Goal: Transaction & Acquisition: Purchase product/service

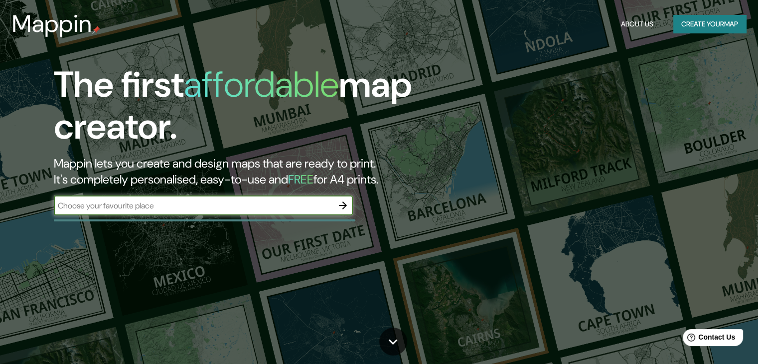
click at [272, 208] on input "text" at bounding box center [193, 205] width 279 height 11
type input "[PERSON_NAME]"
click at [338, 206] on icon "button" at bounding box center [343, 205] width 12 height 12
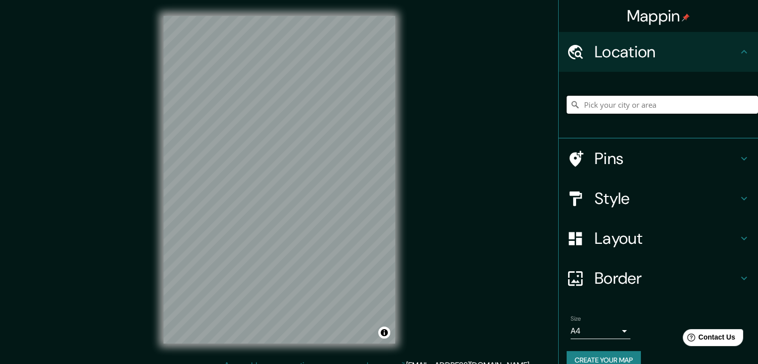
click at [667, 108] on input "Pick your city or area" at bounding box center [662, 105] width 191 height 18
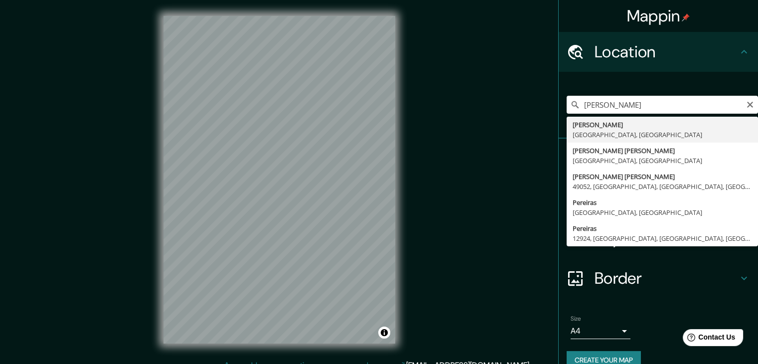
type input "[PERSON_NAME], [GEOGRAPHIC_DATA], [GEOGRAPHIC_DATA]"
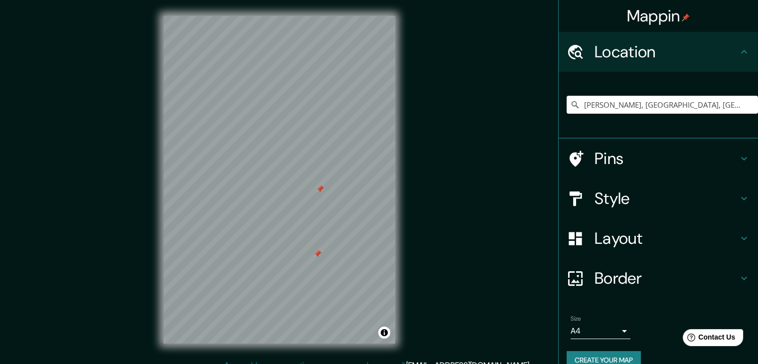
click at [641, 159] on h4 "Pins" at bounding box center [667, 159] width 144 height 20
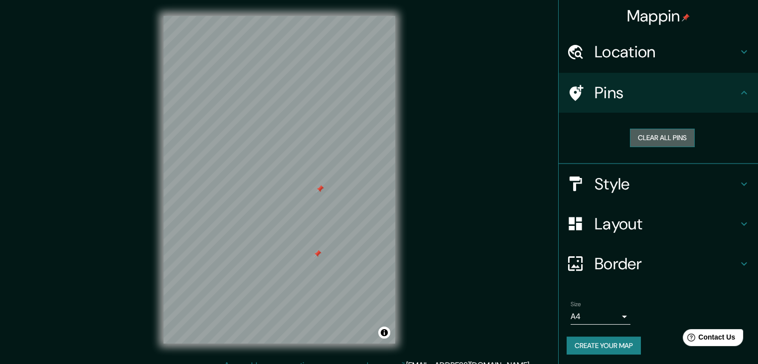
click at [657, 136] on button "Clear all pins" at bounding box center [662, 138] width 65 height 18
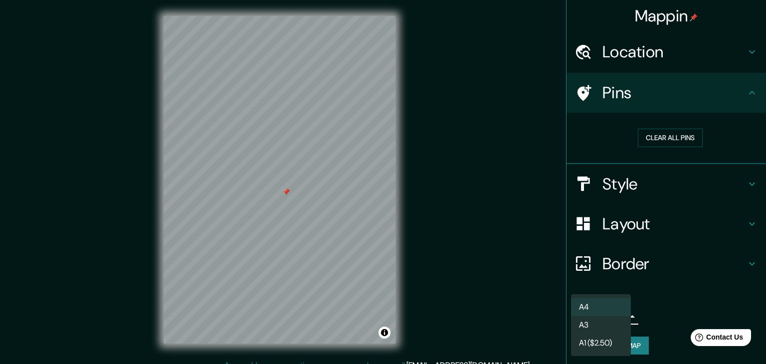
click at [607, 316] on body "Mappin Location [GEOGRAPHIC_DATA], [GEOGRAPHIC_DATA], [GEOGRAPHIC_DATA] Pins Cl…" at bounding box center [383, 182] width 766 height 364
click at [596, 306] on li "A4" at bounding box center [601, 307] width 60 height 18
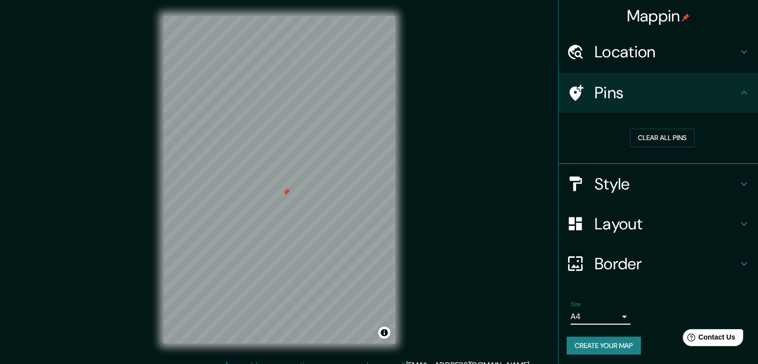
click at [694, 180] on h4 "Style" at bounding box center [667, 184] width 144 height 20
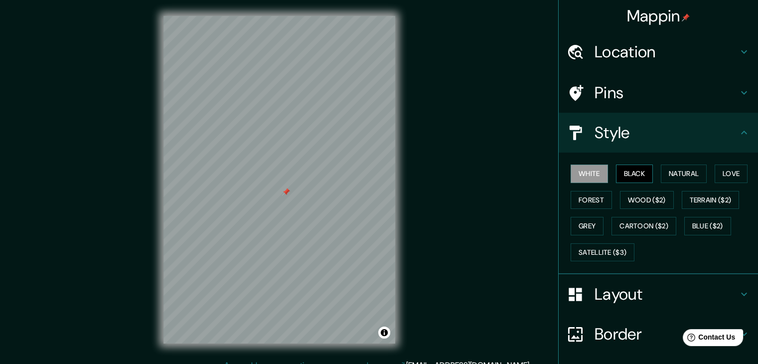
click at [616, 174] on button "Black" at bounding box center [634, 174] width 37 height 18
click at [580, 176] on button "White" at bounding box center [589, 174] width 37 height 18
click at [671, 177] on button "Natural" at bounding box center [684, 174] width 46 height 18
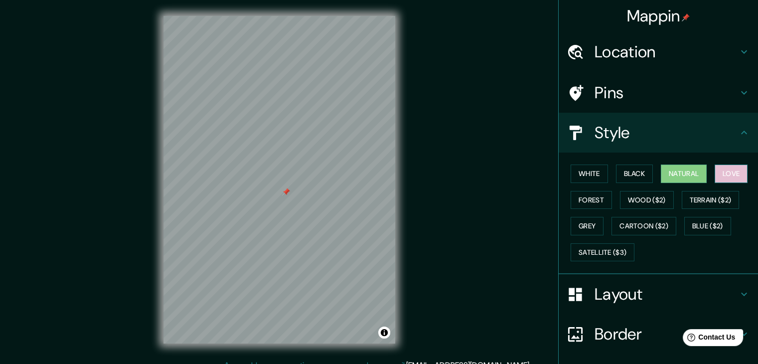
click at [724, 177] on button "Love" at bounding box center [731, 174] width 33 height 18
click at [596, 199] on button "Forest" at bounding box center [591, 200] width 41 height 18
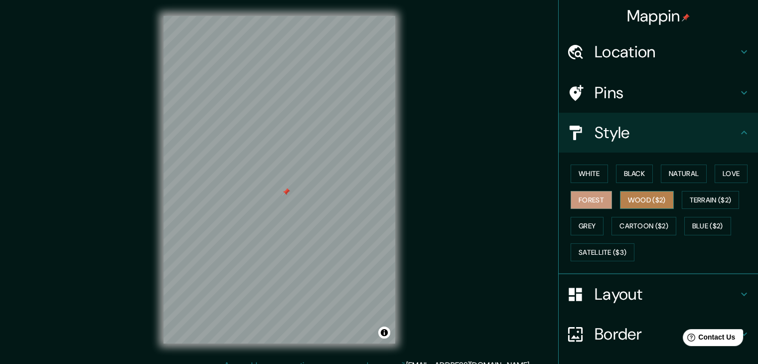
click at [625, 199] on button "Wood ($2)" at bounding box center [647, 200] width 54 height 18
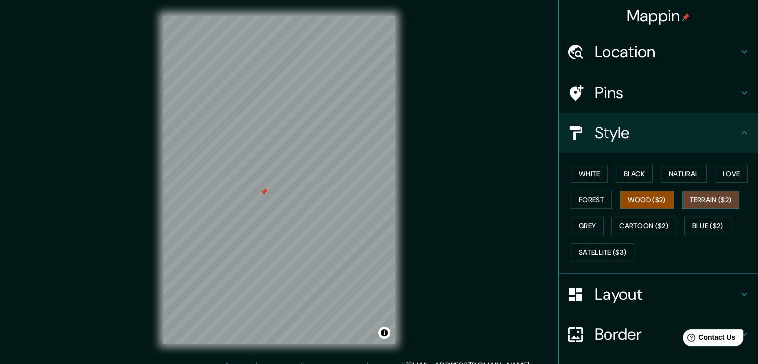
click at [688, 198] on button "Terrain ($2)" at bounding box center [711, 200] width 58 height 18
click at [574, 224] on button "Grey" at bounding box center [587, 226] width 33 height 18
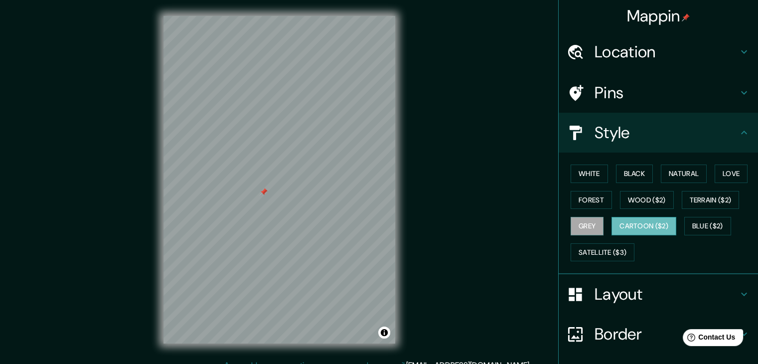
click at [622, 220] on button "Cartoon ($2)" at bounding box center [644, 226] width 65 height 18
click at [687, 225] on button "Blue ($2)" at bounding box center [708, 226] width 47 height 18
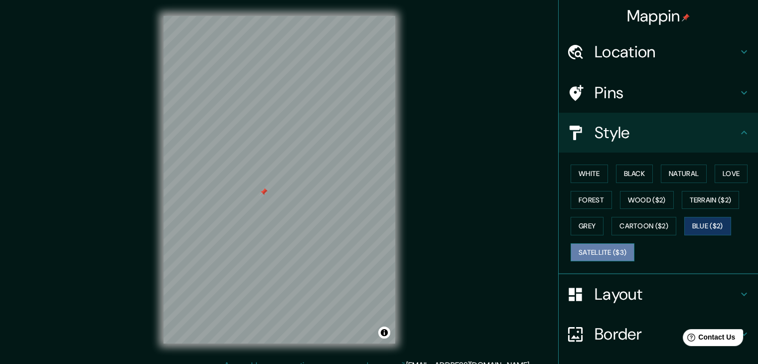
click at [610, 251] on button "Satellite ($3)" at bounding box center [603, 252] width 64 height 18
click at [626, 175] on button "Black" at bounding box center [634, 174] width 37 height 18
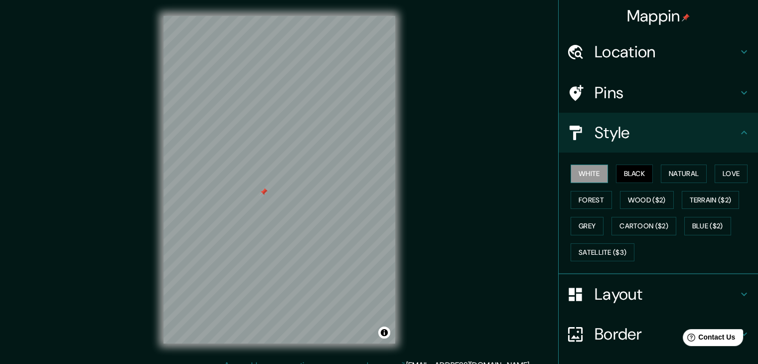
click at [578, 174] on button "White" at bounding box center [589, 174] width 37 height 18
click at [626, 329] on h4 "Border" at bounding box center [667, 334] width 144 height 20
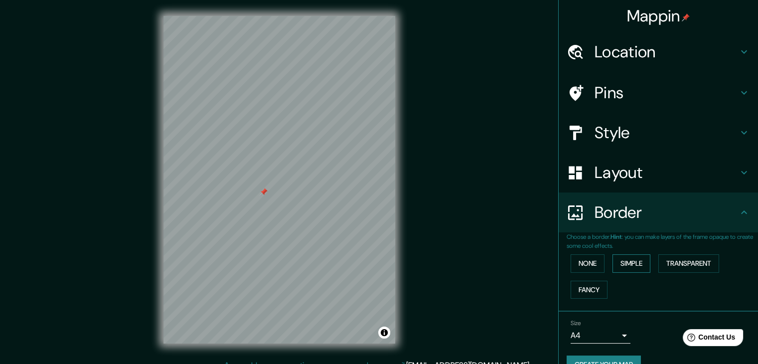
click at [616, 264] on button "Simple" at bounding box center [632, 263] width 38 height 18
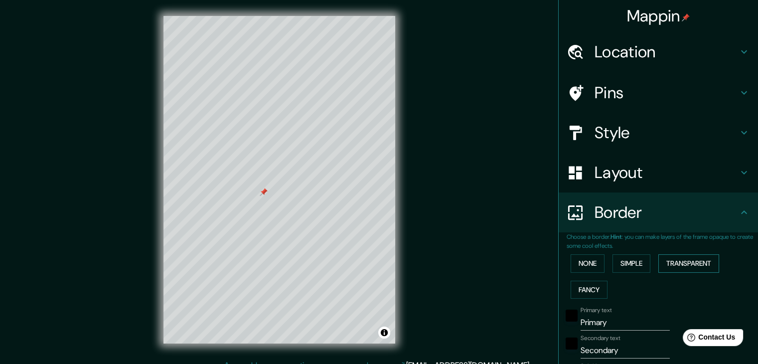
click at [676, 257] on button "Transparent" at bounding box center [689, 263] width 61 height 18
click at [591, 283] on button "Fancy" at bounding box center [589, 290] width 37 height 18
click at [590, 269] on button "None" at bounding box center [588, 263] width 34 height 18
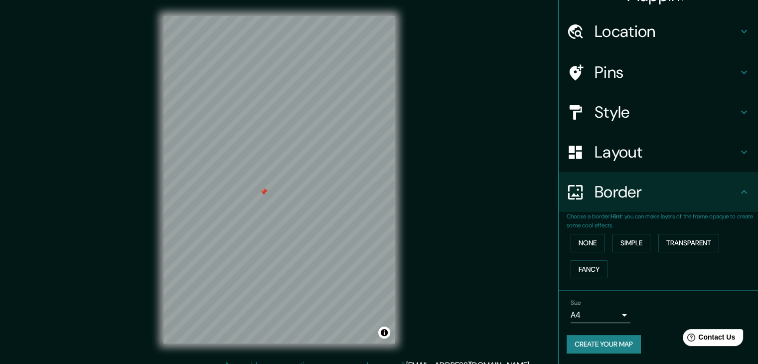
scroll to position [21, 0]
click at [640, 241] on button "Simple" at bounding box center [632, 242] width 38 height 18
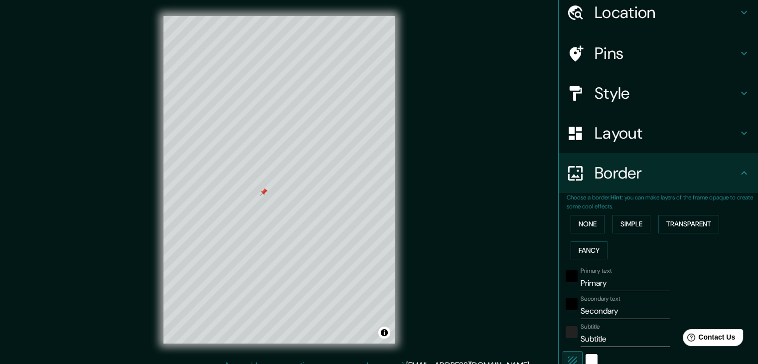
scroll to position [121, 0]
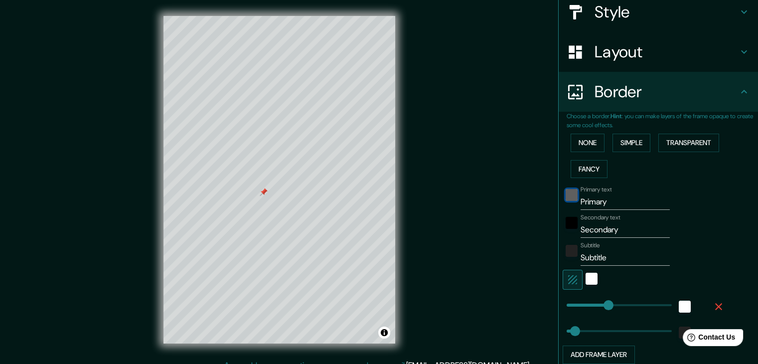
click at [568, 194] on div "black" at bounding box center [572, 195] width 12 height 12
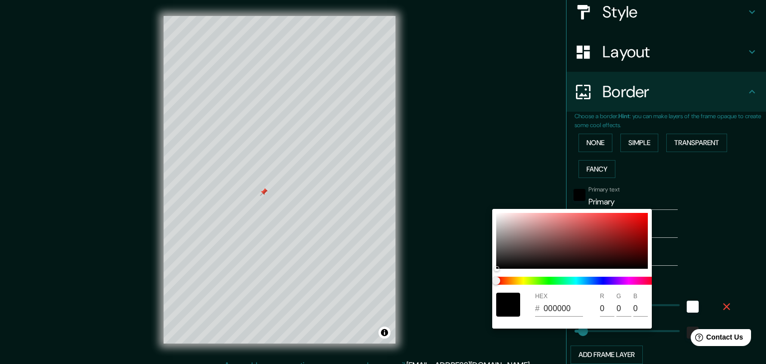
click at [721, 194] on div at bounding box center [383, 182] width 766 height 364
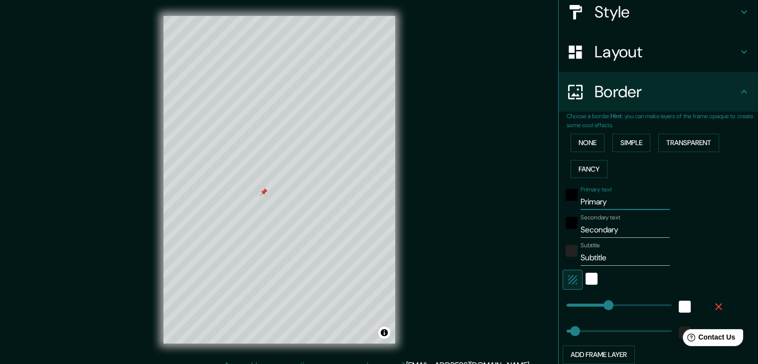
click at [608, 205] on input "Primary" at bounding box center [625, 202] width 89 height 16
drag, startPoint x: 614, startPoint y: 203, endPoint x: 559, endPoint y: 203, distance: 54.4
click at [563, 203] on div "Primary text Primary" at bounding box center [645, 198] width 164 height 24
type input "P"
type input "37"
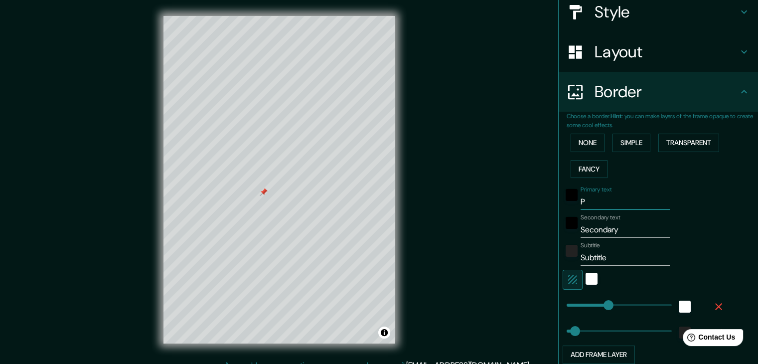
type input "PE"
type input "37"
type input "PER"
type input "37"
type input "PERE"
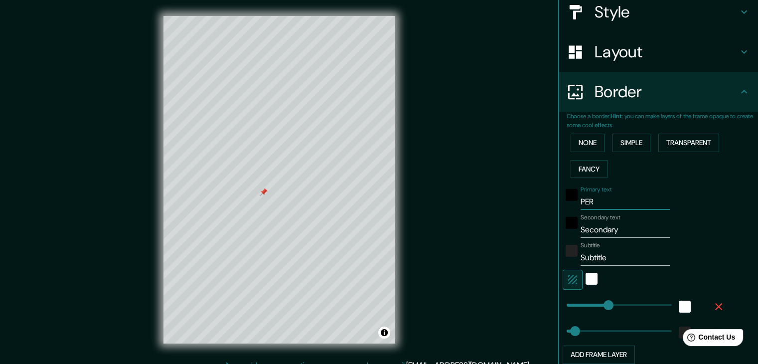
type input "37"
type input "PEREO"
type input "37"
type input "PEREOR"
type input "37"
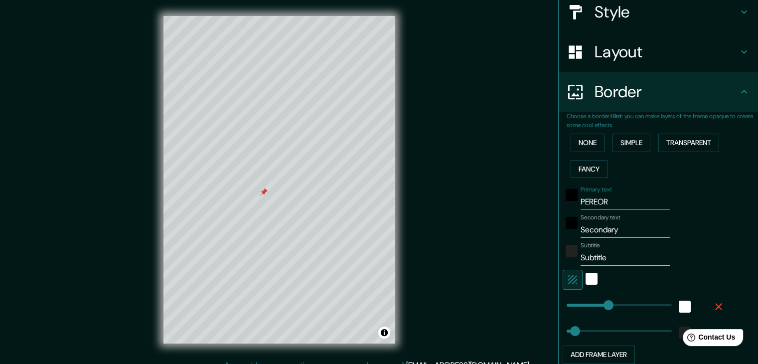
type input "PEREO"
type input "37"
type input "PERE"
type input "37"
type input "PEREI"
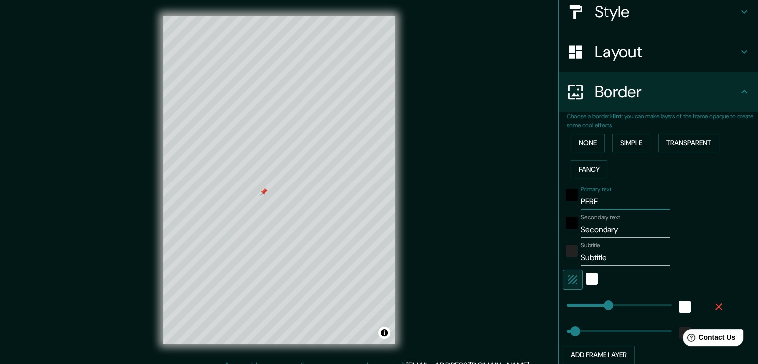
type input "37"
type input "PEREIR"
type input "37"
type input "PEREIRA"
type input "37"
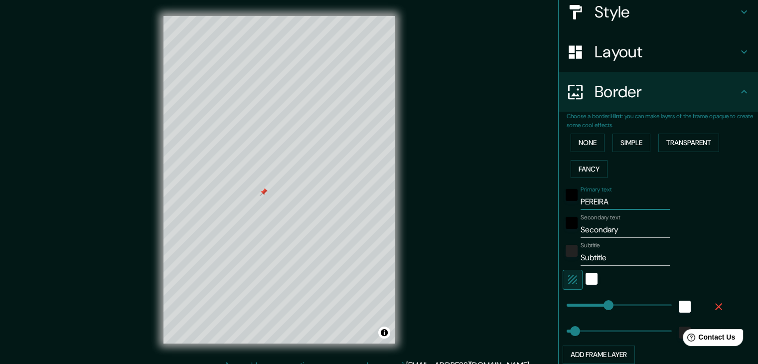
type input "PEREIRA"
click at [617, 232] on input "Secondary" at bounding box center [625, 230] width 89 height 16
drag, startPoint x: 620, startPoint y: 230, endPoint x: 547, endPoint y: 230, distance: 72.8
click at [547, 230] on div "Mappin Location [GEOGRAPHIC_DATA], [GEOGRAPHIC_DATA], [GEOGRAPHIC_DATA] Pins St…" at bounding box center [379, 187] width 758 height 375
type input "37"
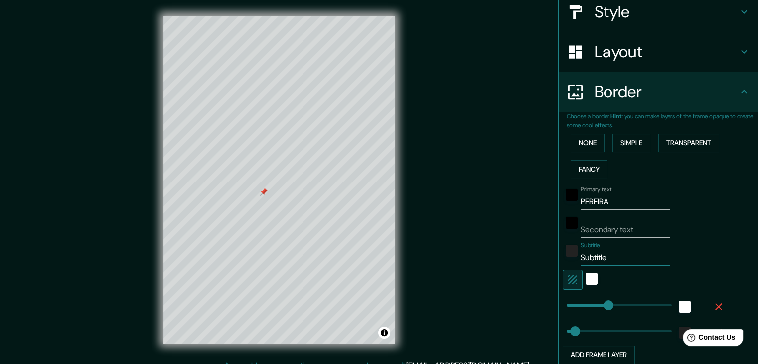
drag, startPoint x: 610, startPoint y: 260, endPoint x: 567, endPoint y: 256, distance: 42.6
click at [567, 256] on div "Subtitle Subtitle" at bounding box center [645, 254] width 164 height 24
click at [567, 256] on div at bounding box center [572, 254] width 18 height 24
click at [587, 278] on div "white" at bounding box center [592, 279] width 12 height 12
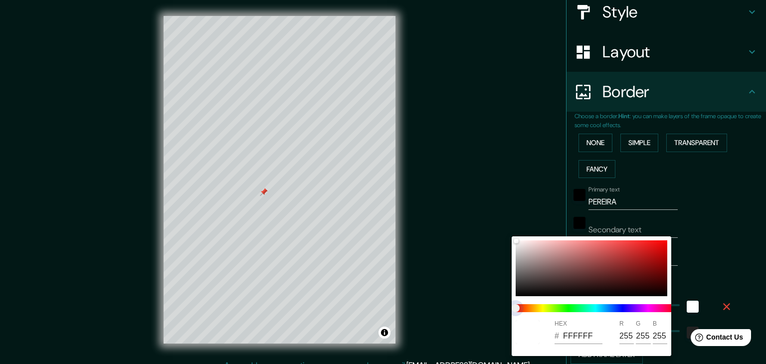
drag, startPoint x: 537, startPoint y: 306, endPoint x: 580, endPoint y: 306, distance: 43.9
click at [580, 306] on span at bounding box center [596, 308] width 160 height 8
drag, startPoint x: 518, startPoint y: 307, endPoint x: 558, endPoint y: 310, distance: 40.5
click at [562, 310] on span at bounding box center [596, 308] width 160 height 8
type input "37"
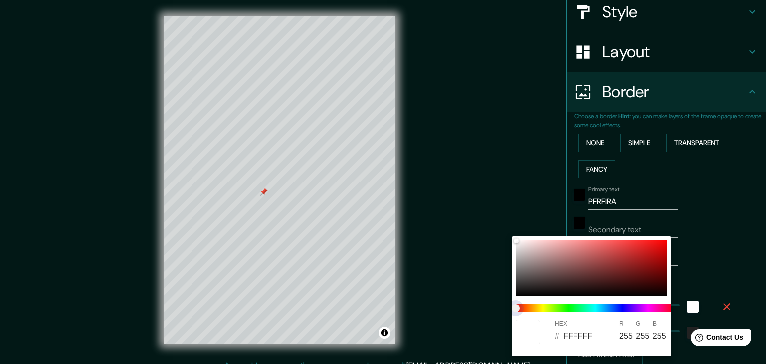
click at [556, 310] on span at bounding box center [596, 308] width 160 height 8
click at [723, 210] on div at bounding box center [383, 182] width 766 height 364
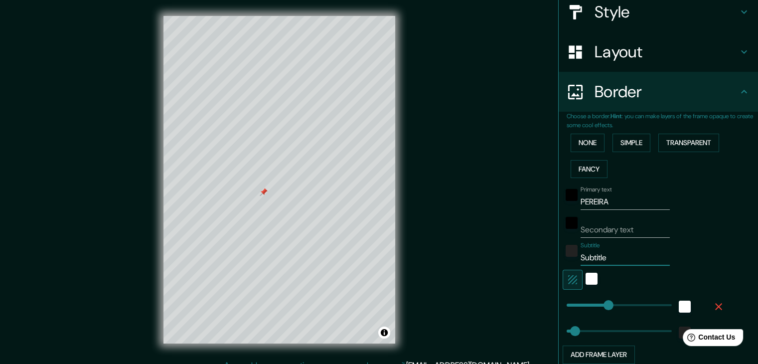
click at [590, 255] on input "Subtitle" at bounding box center [625, 258] width 89 height 16
type input "Subitle"
type input "37"
type input "Suitle"
type input "37"
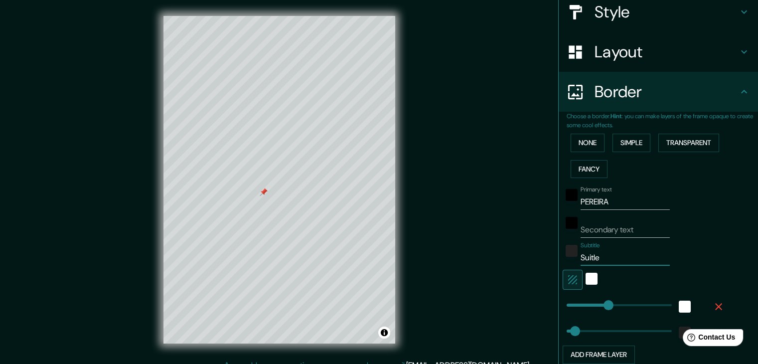
type input "Sitle"
type input "37"
click at [592, 256] on input "Sitle" at bounding box center [625, 258] width 89 height 16
type input "37"
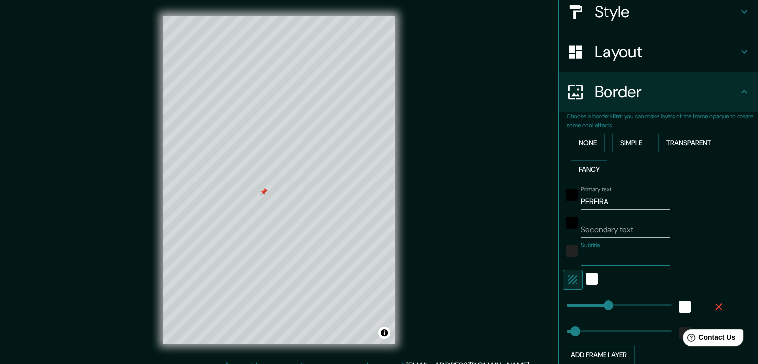
type input "."
type input "37"
type input "."
click at [678, 244] on div "Subtitle ." at bounding box center [645, 254] width 164 height 24
click at [586, 262] on input "." at bounding box center [625, 258] width 89 height 16
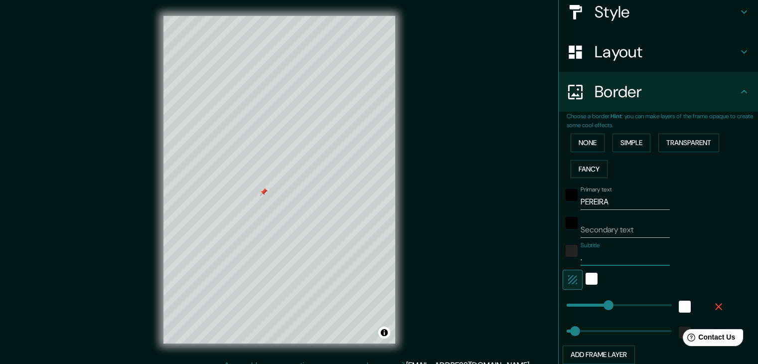
type input "37"
click at [716, 250] on div "Subtitle" at bounding box center [645, 254] width 164 height 24
click at [588, 280] on div "white" at bounding box center [592, 279] width 12 height 12
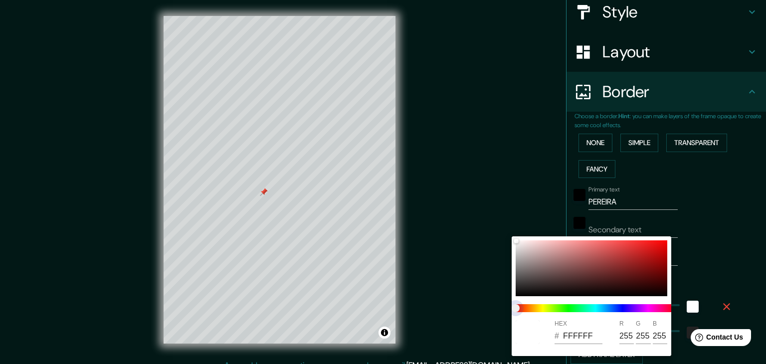
drag, startPoint x: 558, startPoint y: 312, endPoint x: 569, endPoint y: 308, distance: 11.2
click at [569, 308] on span at bounding box center [596, 308] width 160 height 8
drag, startPoint x: 513, startPoint y: 308, endPoint x: 538, endPoint y: 262, distance: 52.5
click at [549, 307] on span at bounding box center [596, 308] width 160 height 8
type input "37"
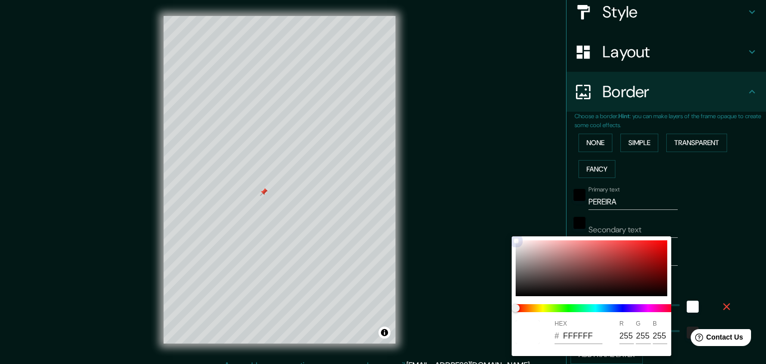
type input "AF9595"
type input "175"
type input "149"
type input "37"
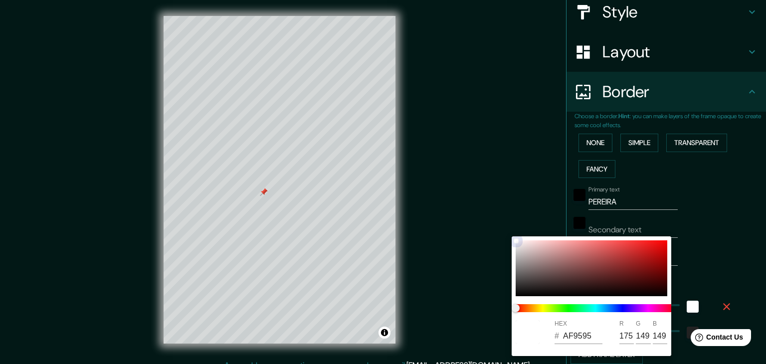
type input "AF9393"
type input "147"
type input "37"
type input "8E6C6C"
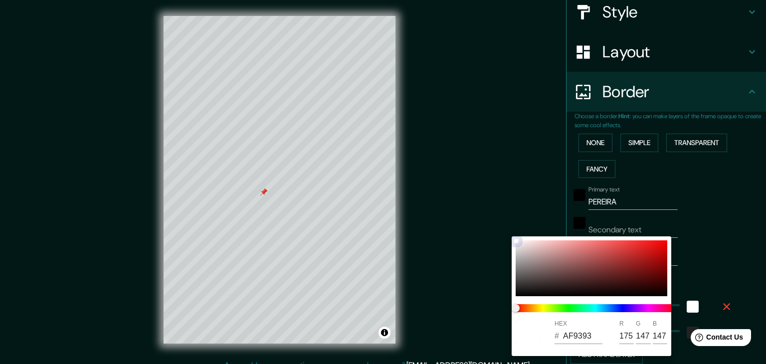
type input "142"
type input "108"
type input "37"
type input "8C6A6A"
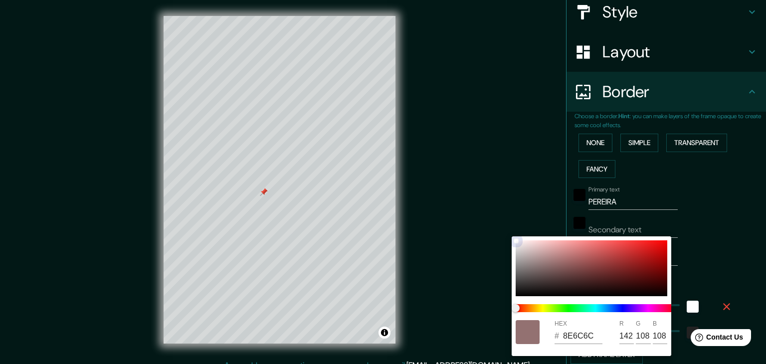
type input "140"
type input "106"
drag, startPoint x: 538, startPoint y: 258, endPoint x: 553, endPoint y: 265, distance: 16.3
click at [553, 265] on div at bounding box center [592, 268] width 152 height 56
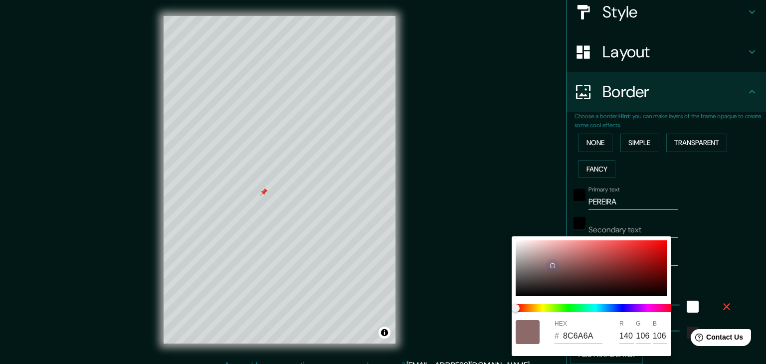
type input "37"
type input "8A6868"
type input "138"
type input "104"
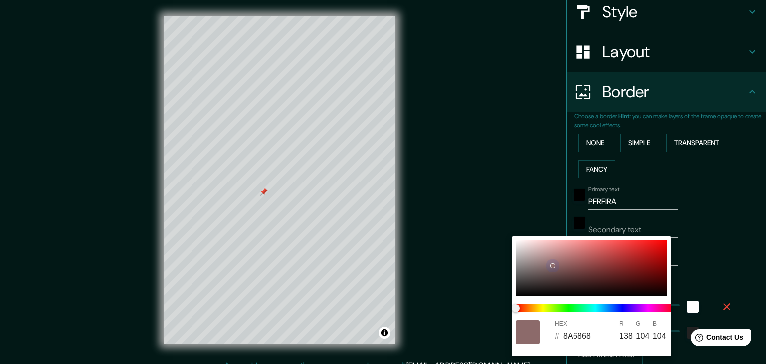
type input "37"
type input "8A6969"
type input "105"
type input "37"
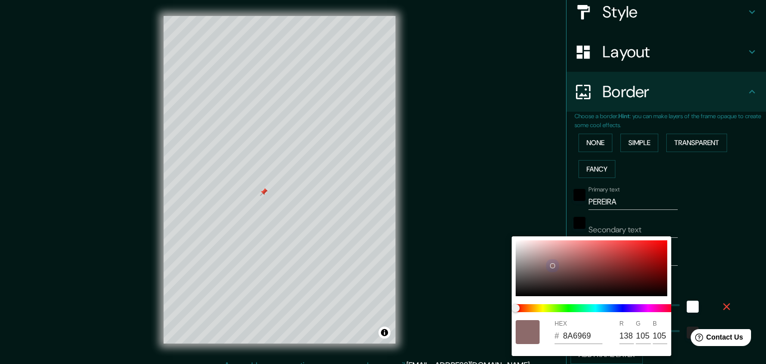
type input "8A6C6C"
type input "108"
type input "37"
type input "886C6C"
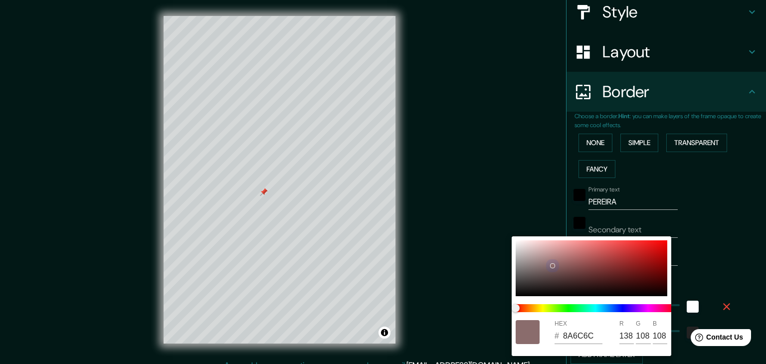
type input "136"
type input "37"
type input "836A6A"
type input "131"
type input "106"
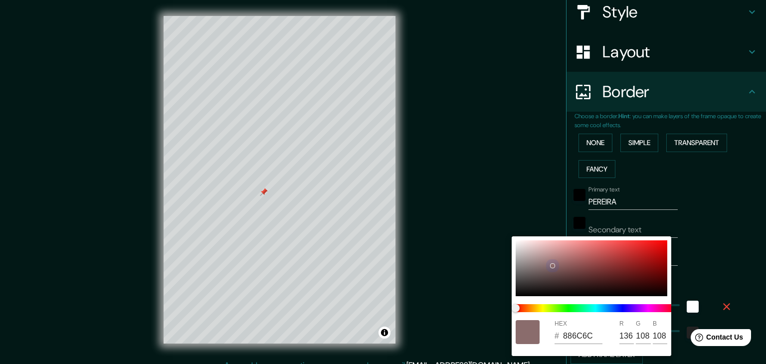
type input "106"
type input "37"
type input "816969"
type input "129"
type input "105"
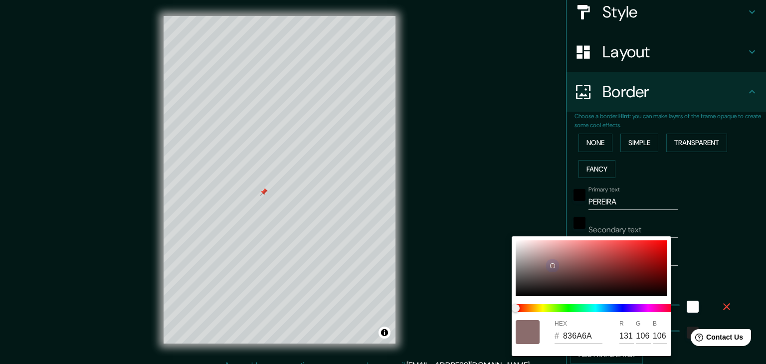
type input "105"
type input "37"
type input "816A6A"
type input "106"
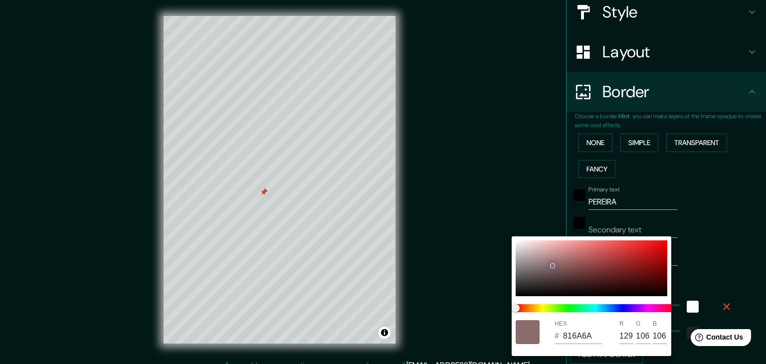
type input "37"
type input "7C6767"
type input "124"
type input "103"
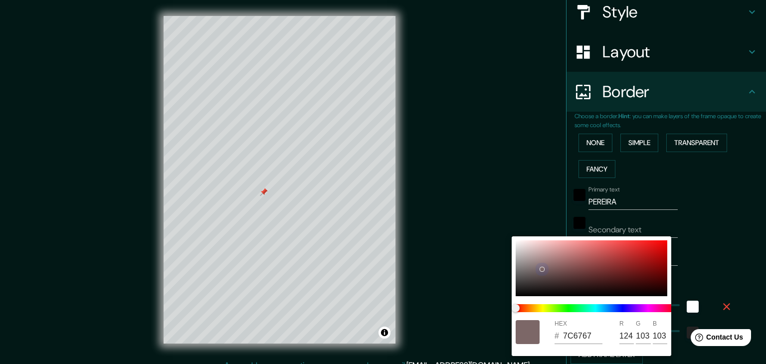
type input "37"
type input "7C6868"
type input "104"
type input "37"
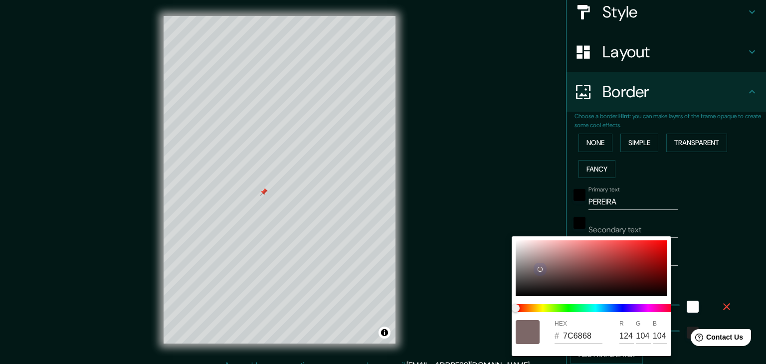
type input "CFB6B6"
type input "207"
type input "182"
type input "37"
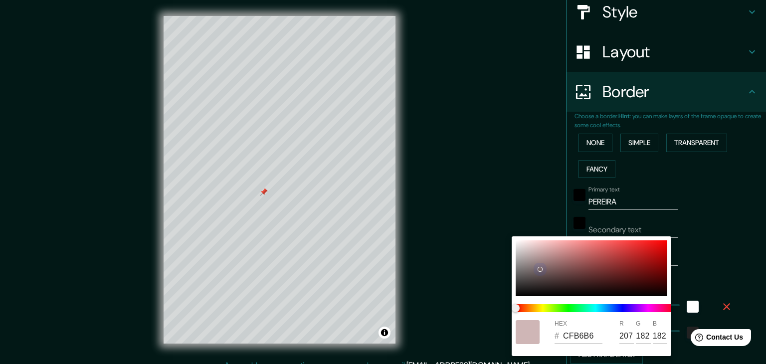
type input "D1B8B8"
type input "209"
type input "184"
type input "37"
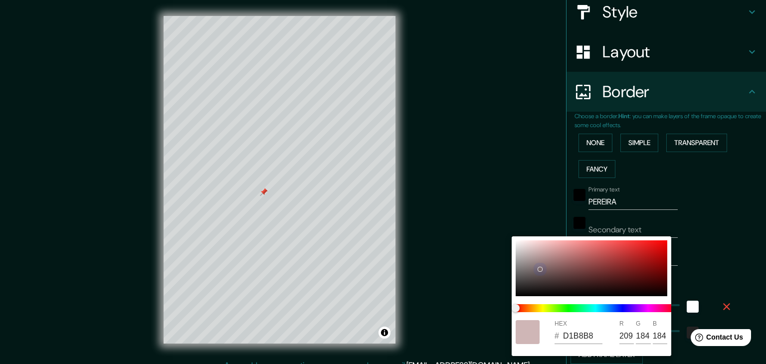
type input "D3BABA"
type input "211"
type input "186"
type input "37"
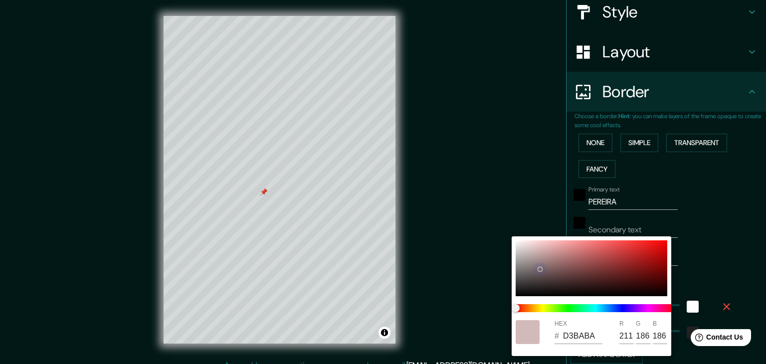
type input "D6BDBD"
type input "214"
type input "189"
type input "37"
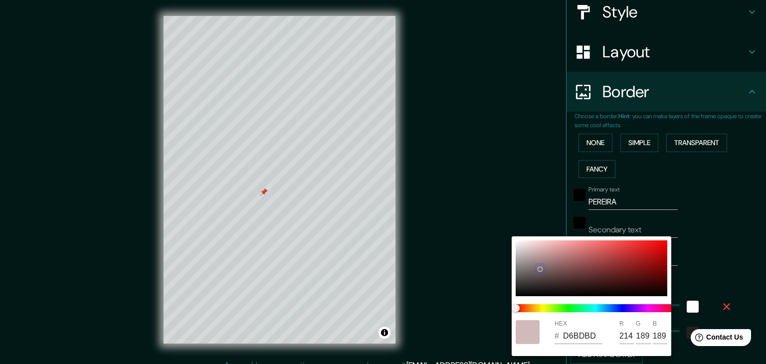
type input "D8C0C0"
type input "216"
type input "192"
type input "37"
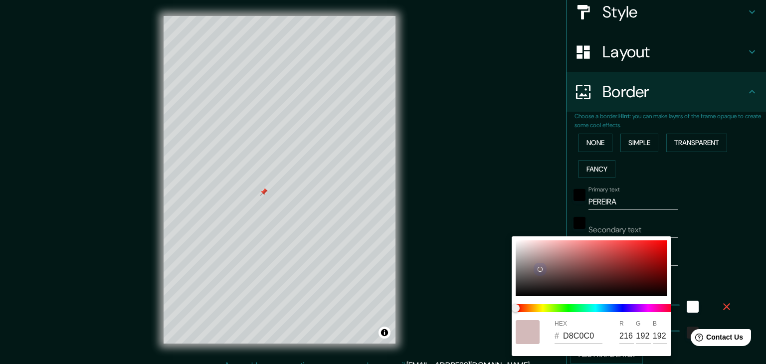
type input "DAC2C2"
type input "218"
type input "194"
type input "37"
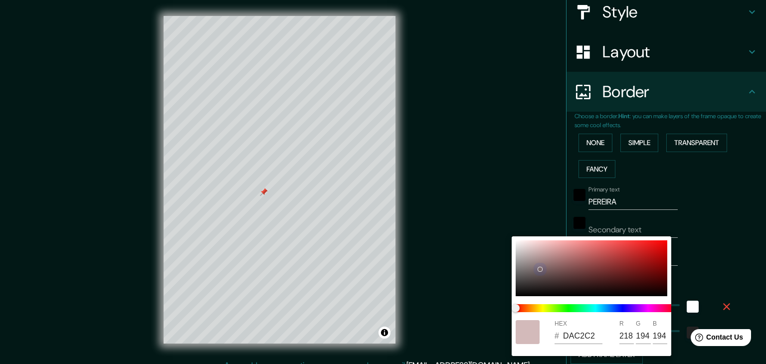
type input "E1C9C9"
type input "225"
type input "201"
type input "37"
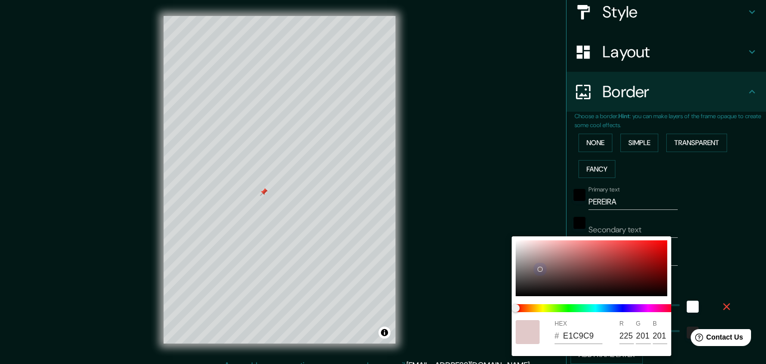
type input "EAD3D3"
type input "234"
type input "211"
type input "37"
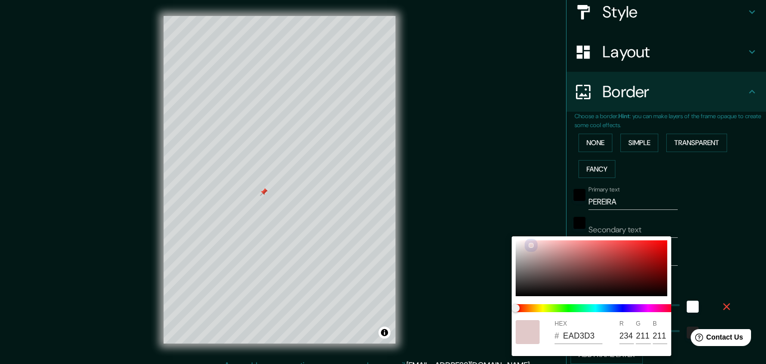
type input "EDD5D5"
type input "237"
type input "213"
type input "37"
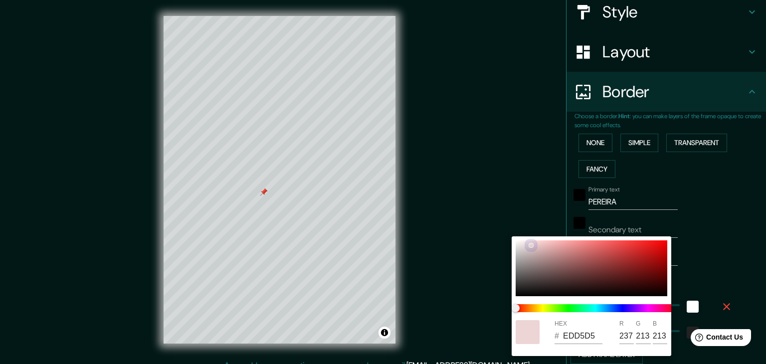
type input "F1DADA"
type input "241"
type input "218"
type input "37"
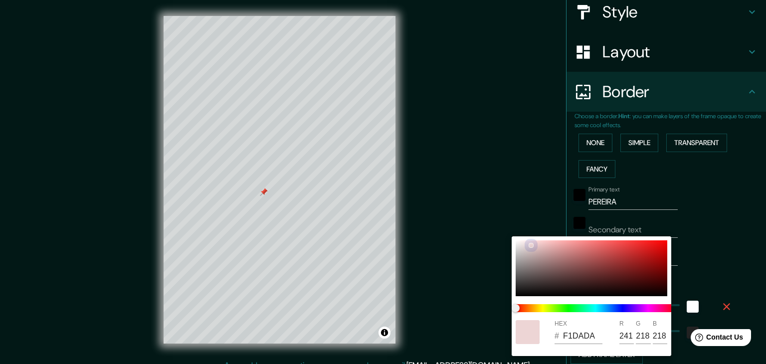
type input "FFE9E9"
type input "255"
type input "233"
type input "37"
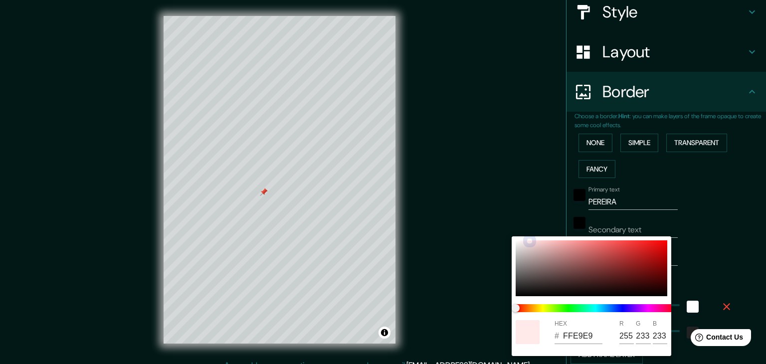
type input "FFEAEA"
type input "234"
type input "37"
type input "FFEBEB"
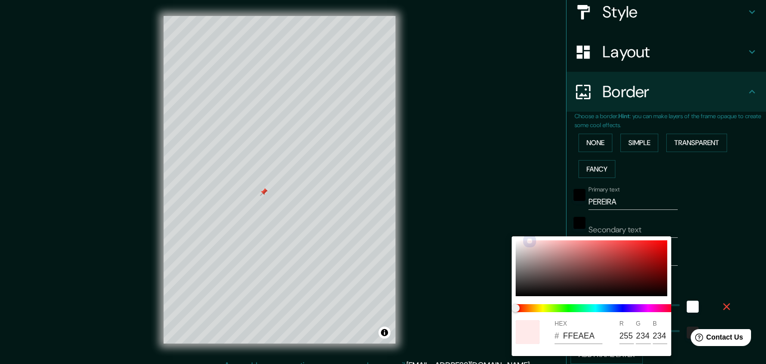
type input "235"
type input "37"
type input "FFECEC"
type input "236"
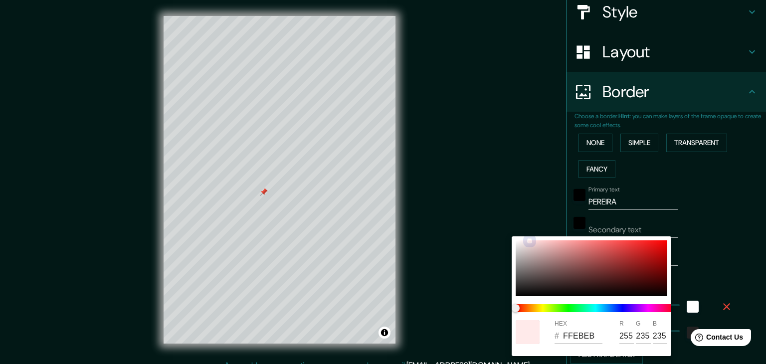
type input "236"
type input "37"
type input "FFFFFF"
type input "255"
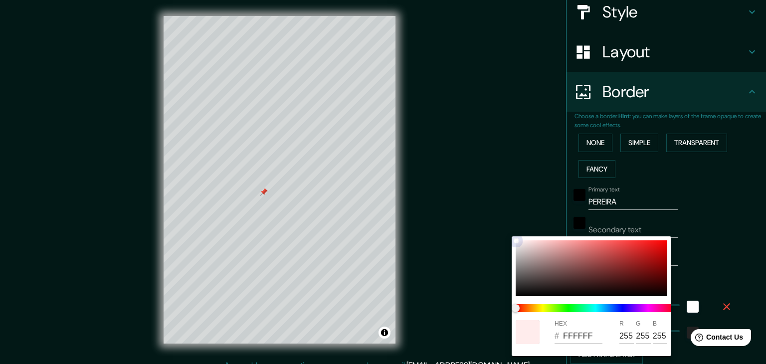
type input "37"
type input "F4F4F4"
type input "244"
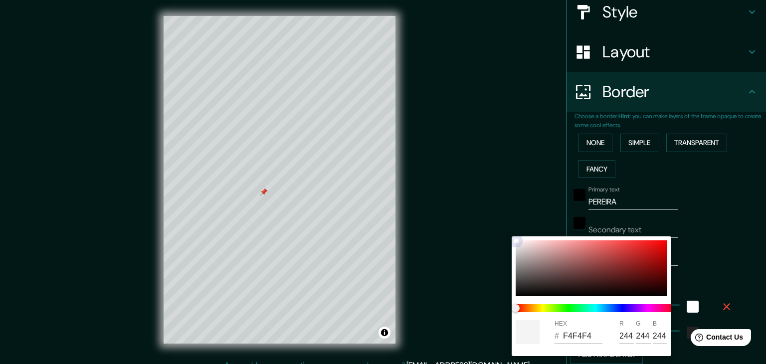
type input "37"
type input "EFEFEF"
type input "239"
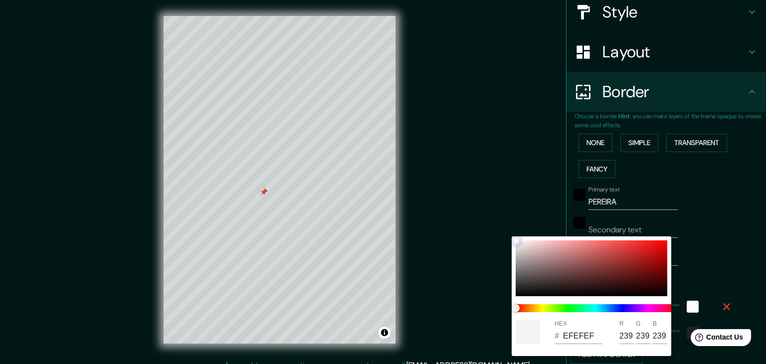
type input "37"
type input "E6E6E6"
type input "230"
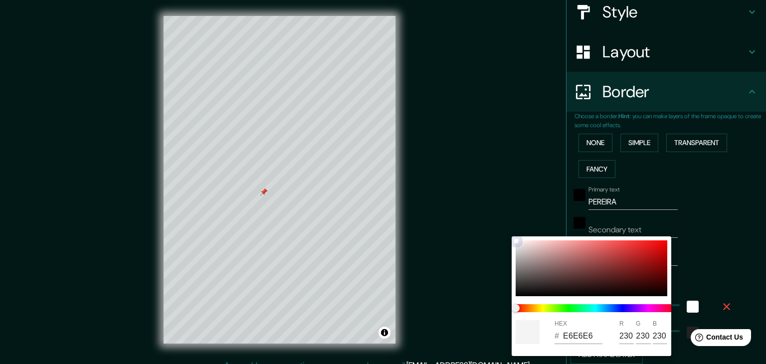
type input "37"
type input "E3E3E3"
type input "227"
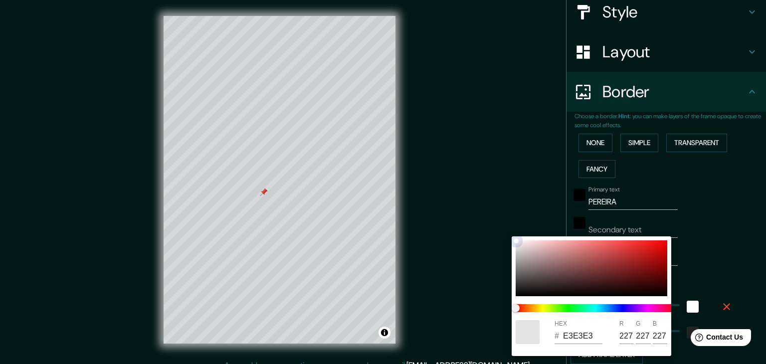
type input "37"
type input "DFDFDF"
type input "223"
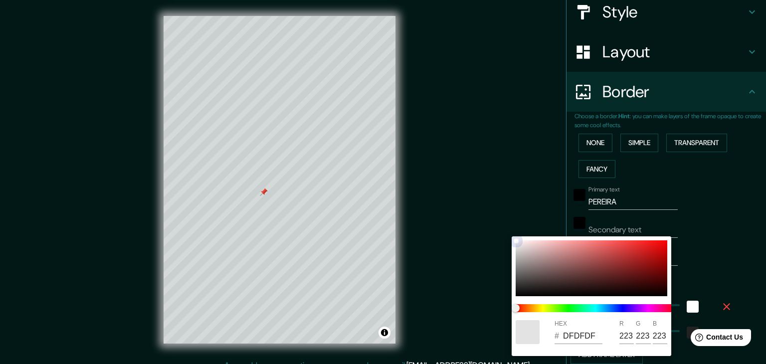
type input "37"
type input "DDDDDD"
type input "221"
drag, startPoint x: 553, startPoint y: 265, endPoint x: 519, endPoint y: 250, distance: 37.3
click at [519, 250] on div at bounding box center [519, 250] width 4 height 4
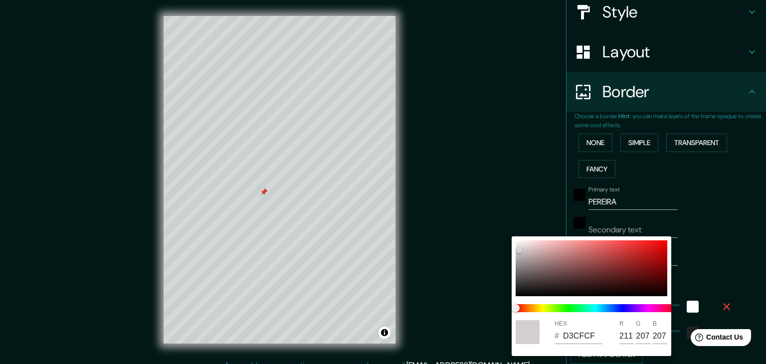
click at [698, 198] on div at bounding box center [383, 182] width 766 height 364
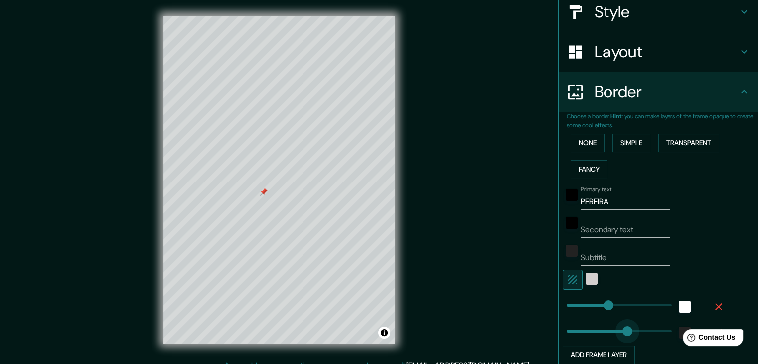
drag, startPoint x: 564, startPoint y: 325, endPoint x: 620, endPoint y: 324, distance: 55.9
drag, startPoint x: 607, startPoint y: 324, endPoint x: 549, endPoint y: 324, distance: 58.3
drag, startPoint x: 560, startPoint y: 326, endPoint x: 536, endPoint y: 326, distance: 24.4
click at [536, 326] on div "Mappin Location [GEOGRAPHIC_DATA], [GEOGRAPHIC_DATA], [GEOGRAPHIC_DATA] Pins St…" at bounding box center [379, 187] width 758 height 375
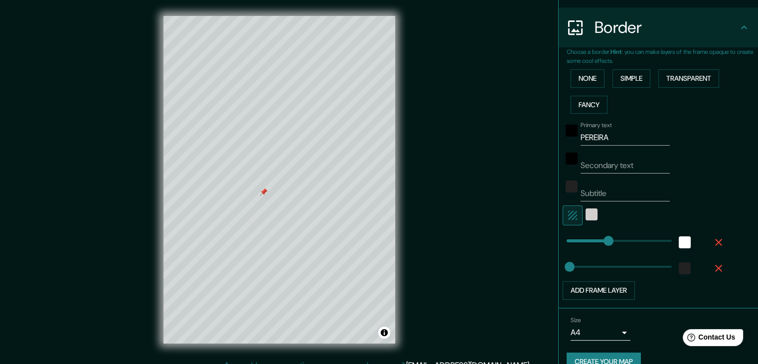
scroll to position [202, 0]
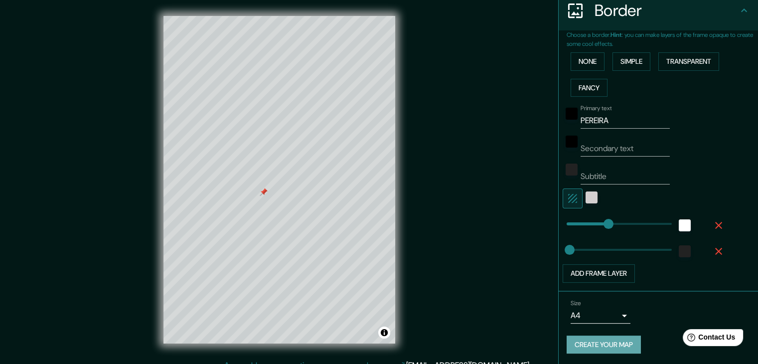
click at [605, 340] on button "Create your map" at bounding box center [604, 345] width 74 height 18
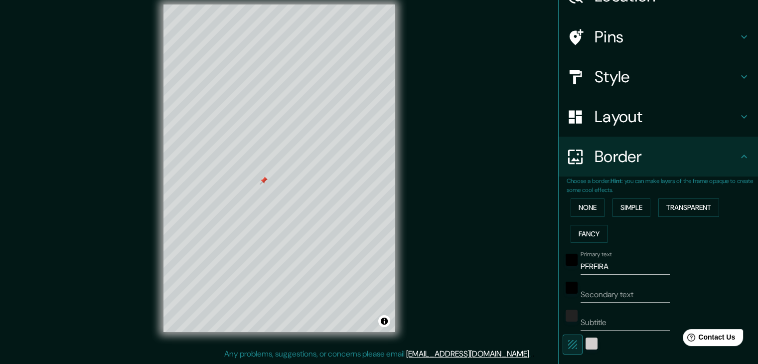
scroll to position [52, 0]
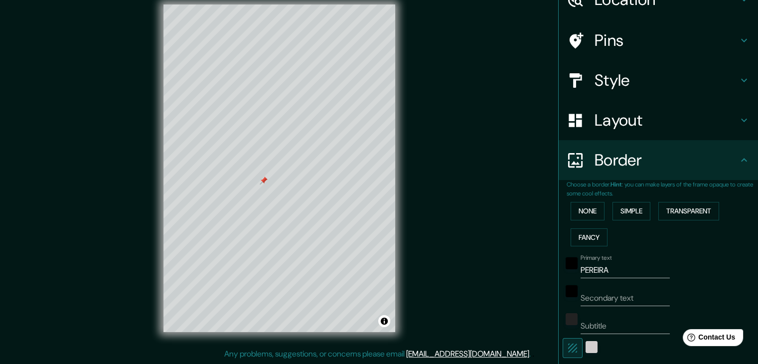
click at [682, 78] on h4 "Style" at bounding box center [667, 80] width 144 height 20
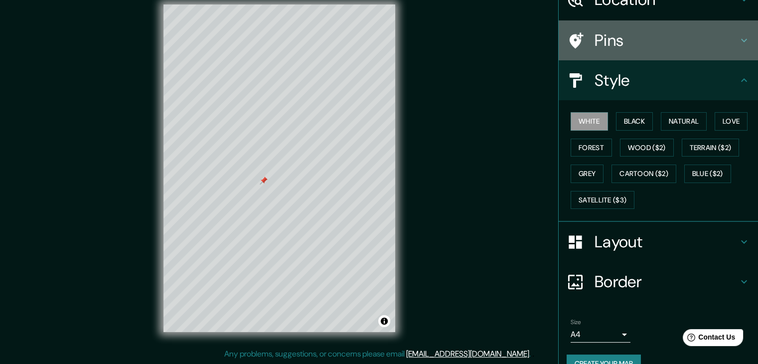
click at [702, 46] on h4 "Pins" at bounding box center [667, 40] width 144 height 20
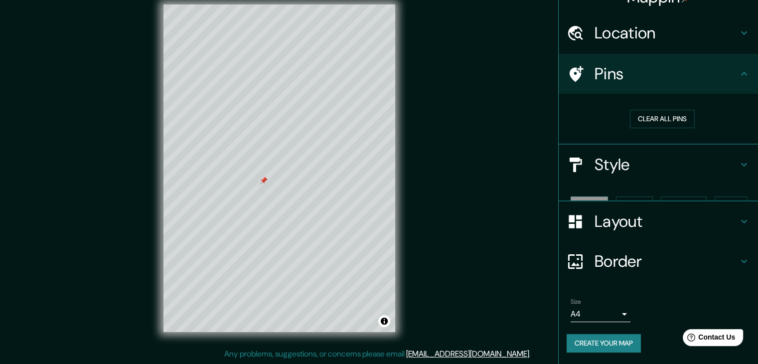
scroll to position [2, 0]
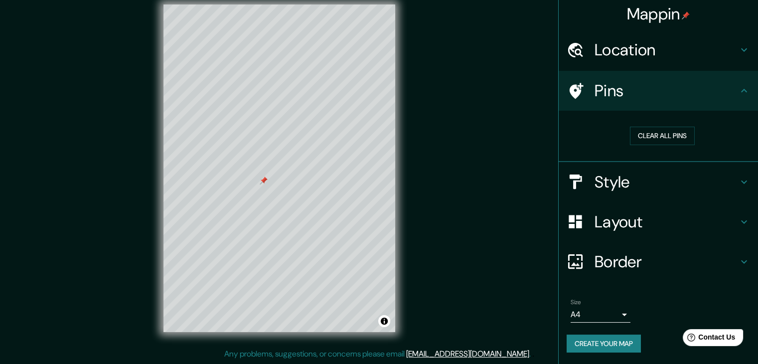
click at [696, 178] on h4 "Style" at bounding box center [667, 182] width 144 height 20
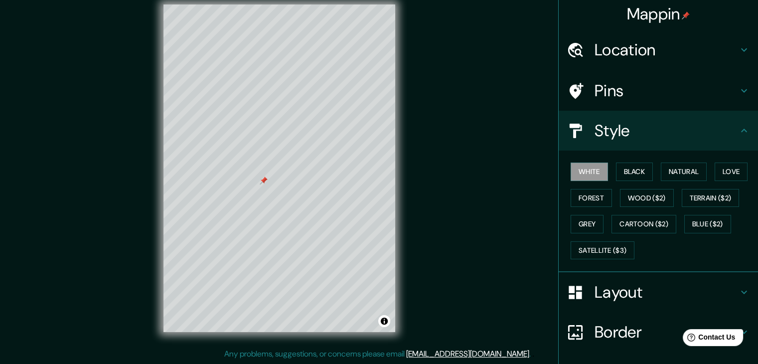
click at [688, 284] on h4 "Layout" at bounding box center [667, 292] width 144 height 20
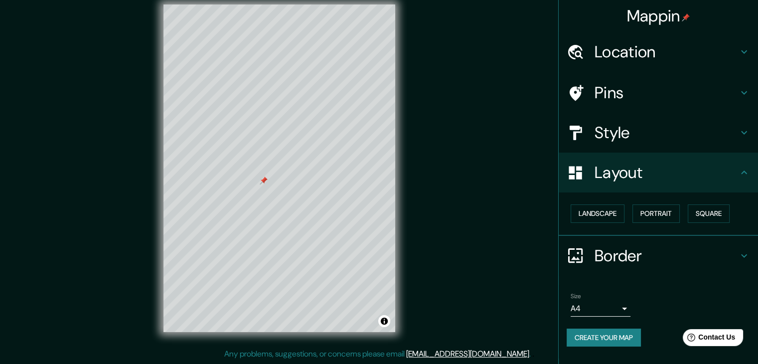
scroll to position [0, 0]
click at [603, 213] on button "Landscape" at bounding box center [598, 213] width 54 height 18
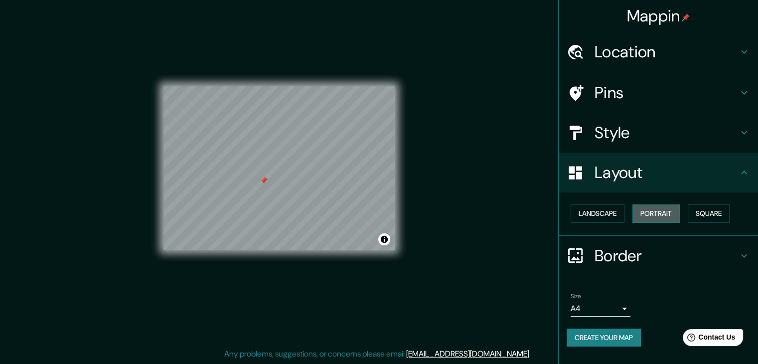
click at [663, 212] on button "Portrait" at bounding box center [656, 213] width 47 height 18
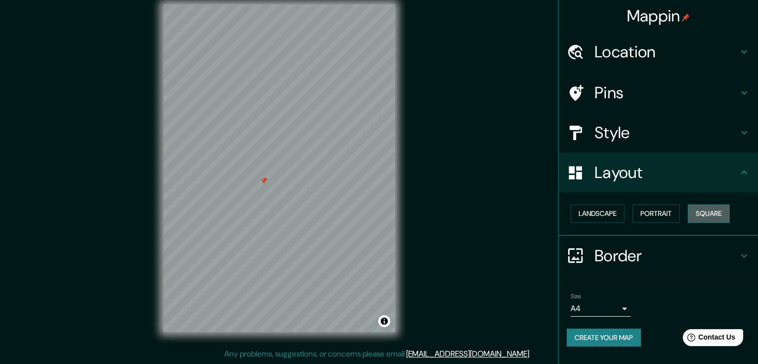
click at [698, 215] on button "Square" at bounding box center [709, 213] width 42 height 18
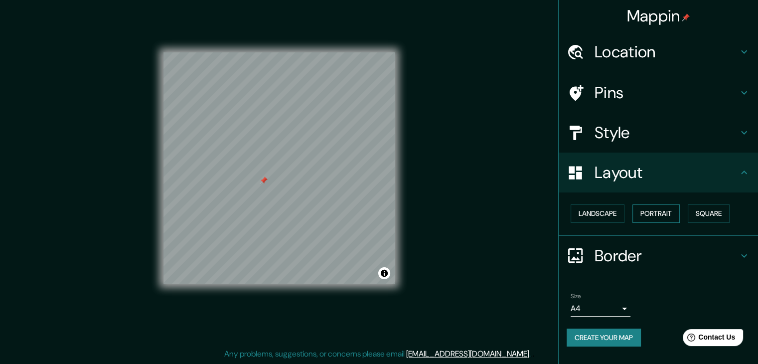
click at [658, 216] on button "Portrait" at bounding box center [656, 213] width 47 height 18
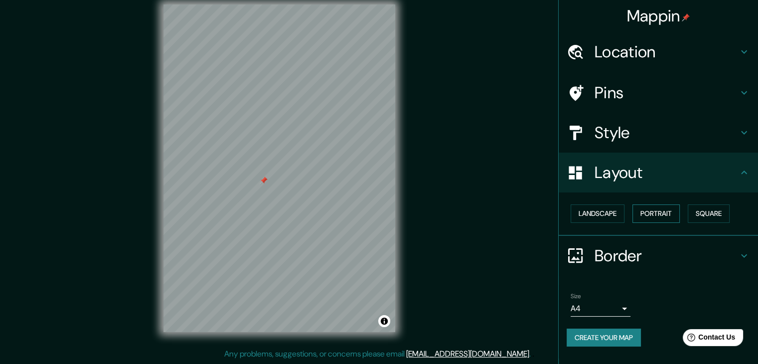
click at [648, 214] on button "Portrait" at bounding box center [656, 213] width 47 height 18
click at [617, 219] on button "Landscape" at bounding box center [598, 213] width 54 height 18
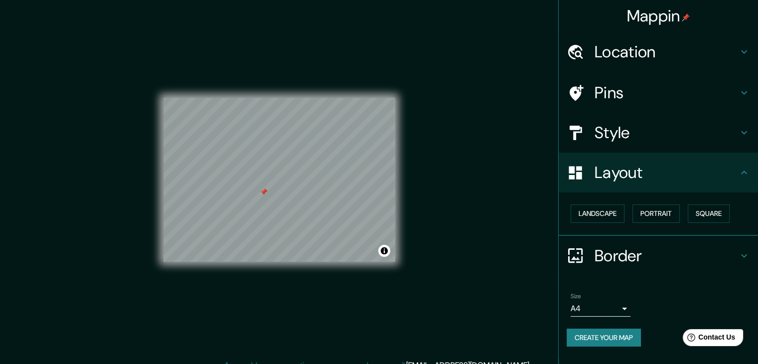
click at [627, 253] on h4 "Border" at bounding box center [667, 256] width 144 height 20
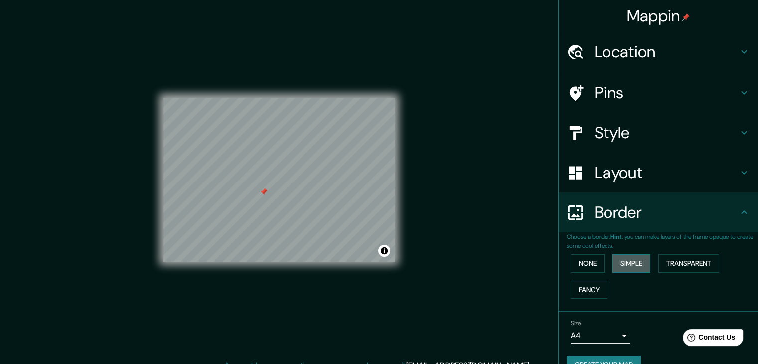
click at [619, 263] on button "Simple" at bounding box center [632, 263] width 38 height 18
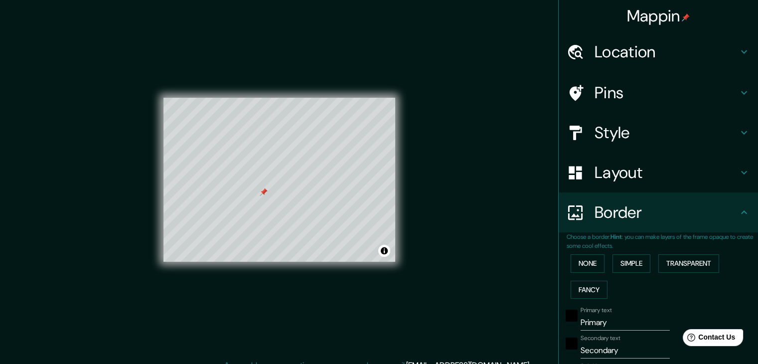
click at [697, 46] on h4 "Location" at bounding box center [667, 52] width 144 height 20
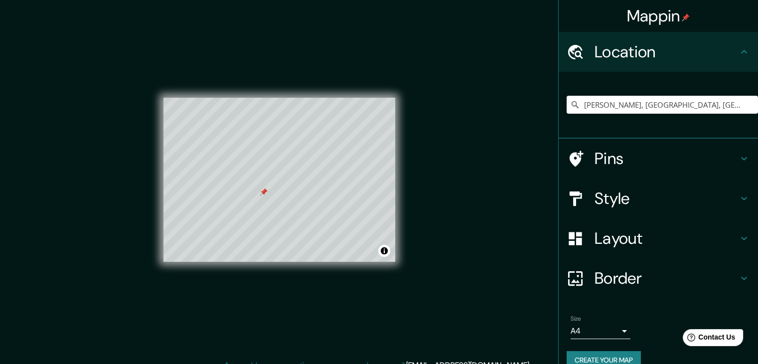
click at [697, 46] on h4 "Location" at bounding box center [667, 52] width 144 height 20
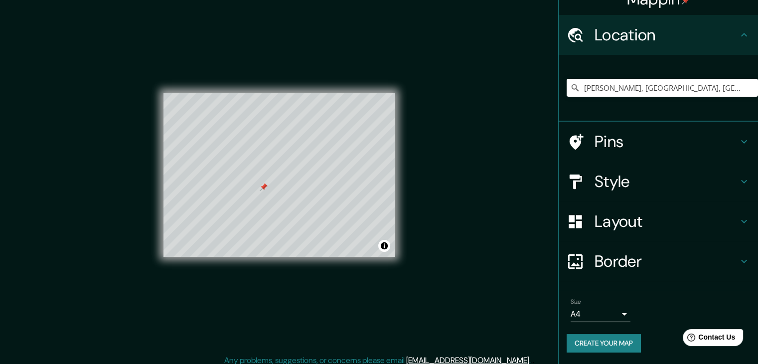
scroll to position [11, 0]
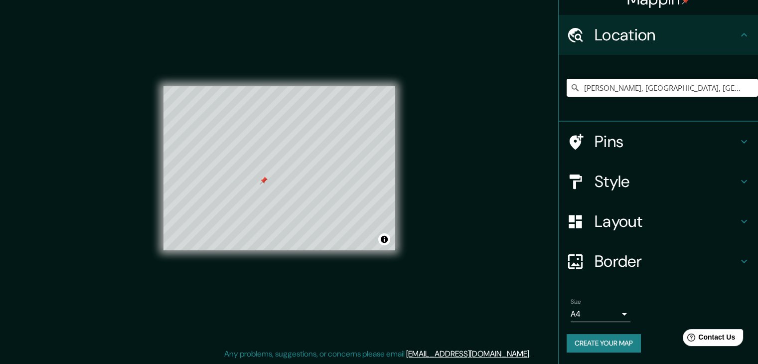
click at [644, 265] on h4 "Border" at bounding box center [667, 261] width 144 height 20
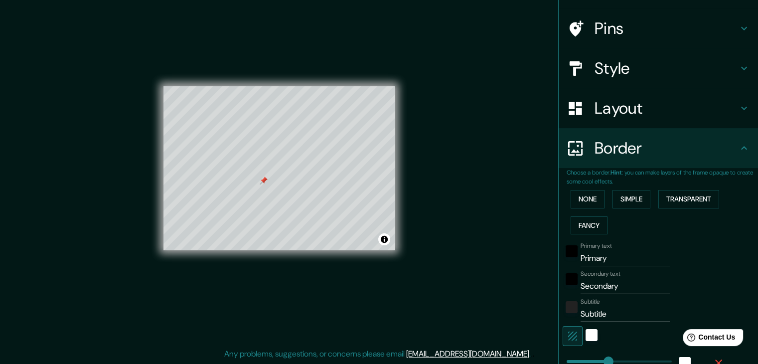
scroll to position [67, 0]
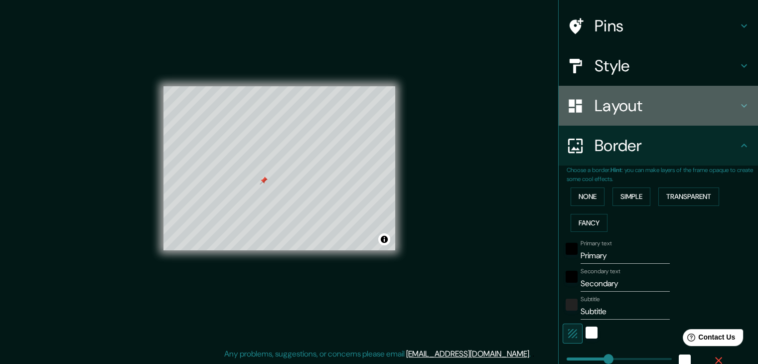
click at [655, 96] on h4 "Layout" at bounding box center [667, 106] width 144 height 20
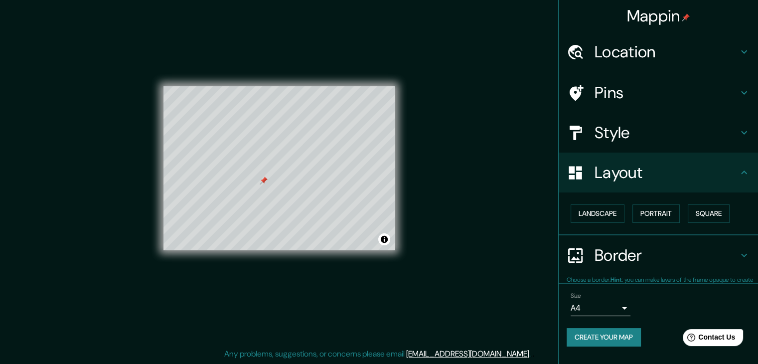
scroll to position [0, 0]
click at [622, 213] on button "Landscape" at bounding box center [598, 213] width 54 height 18
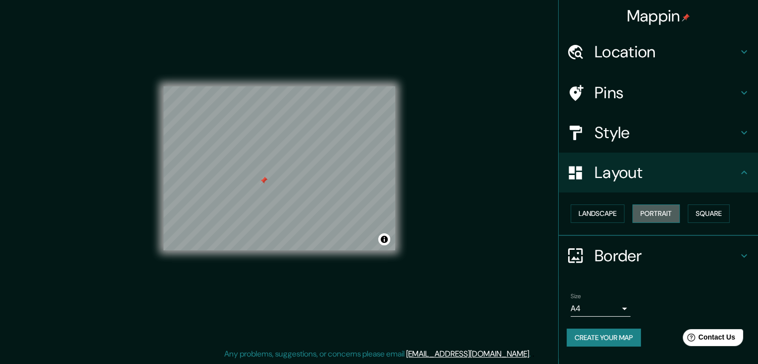
click at [655, 219] on button "Portrait" at bounding box center [656, 213] width 47 height 18
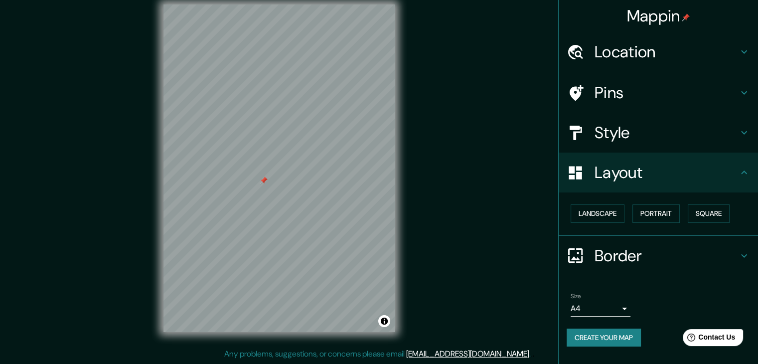
click at [688, 213] on div "Landscape [GEOGRAPHIC_DATA]" at bounding box center [662, 213] width 191 height 26
click at [702, 210] on button "Square" at bounding box center [709, 213] width 42 height 18
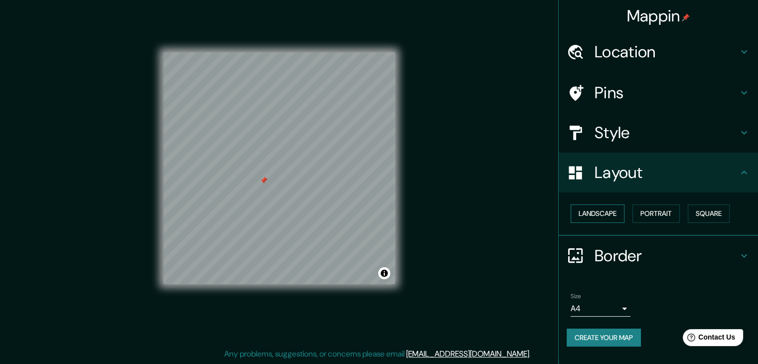
click at [601, 216] on button "Landscape" at bounding box center [598, 213] width 54 height 18
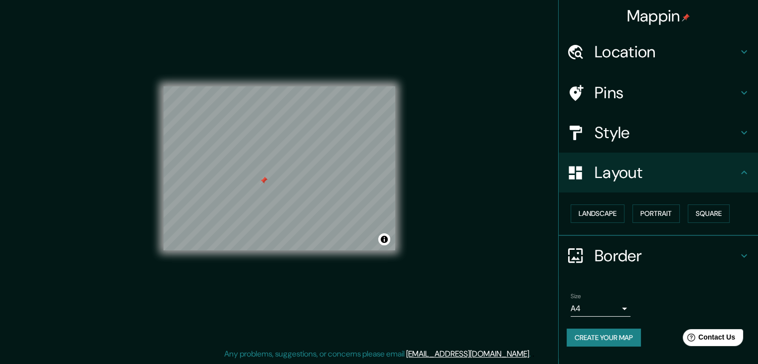
click at [620, 258] on h4 "Border" at bounding box center [667, 256] width 144 height 20
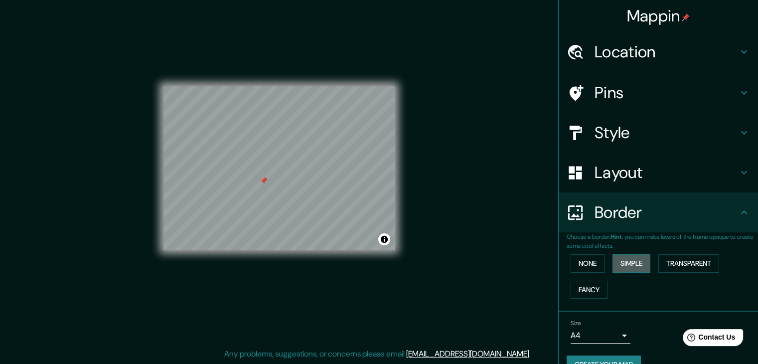
click at [622, 266] on button "Simple" at bounding box center [632, 263] width 38 height 18
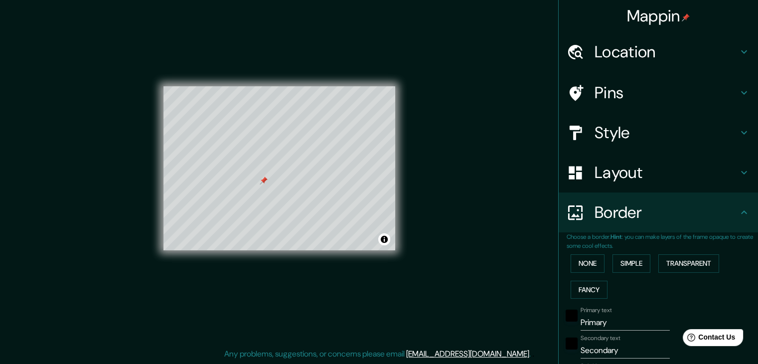
click at [601, 324] on input "Primary" at bounding box center [625, 323] width 89 height 16
click at [603, 352] on input "Secondary" at bounding box center [625, 351] width 89 height 16
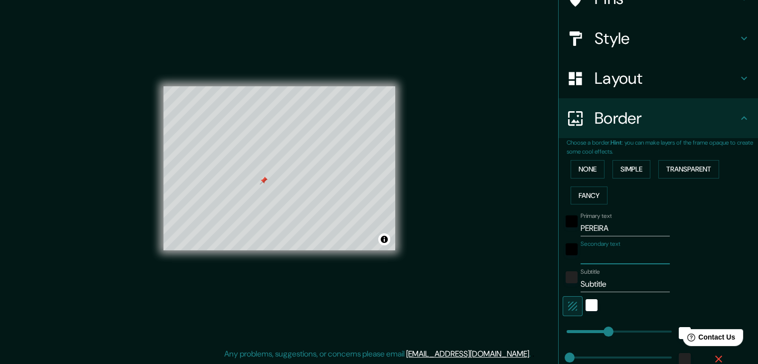
scroll to position [100, 0]
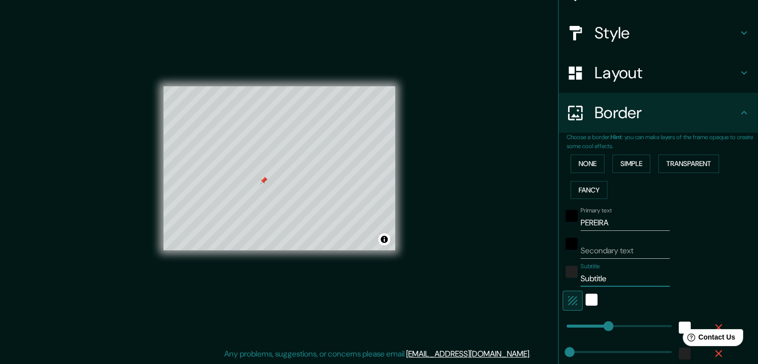
click at [597, 281] on input "Subtitle" at bounding box center [625, 279] width 89 height 16
click at [624, 312] on div "Primary text [PERSON_NAME] Secondary text Subtitle Add frame layer" at bounding box center [647, 294] width 160 height 182
click at [586, 300] on div "white" at bounding box center [592, 300] width 12 height 12
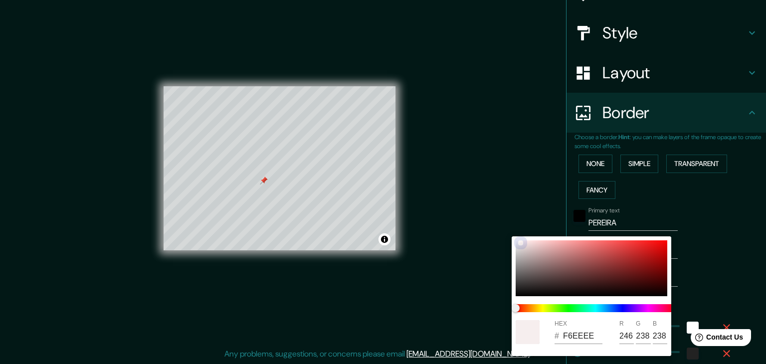
click at [521, 242] on div at bounding box center [520, 242] width 5 height 5
click at [707, 213] on div at bounding box center [383, 182] width 766 height 364
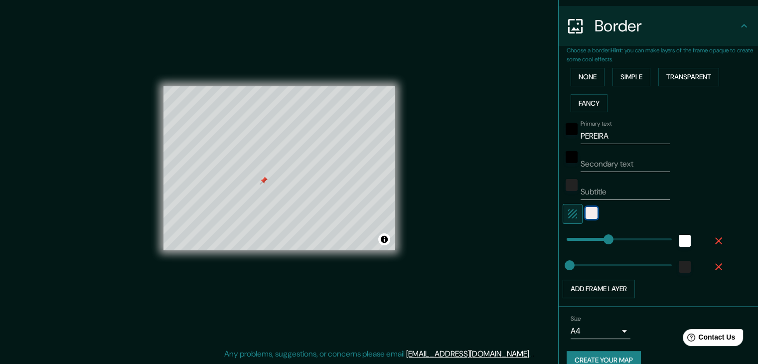
scroll to position [199, 0]
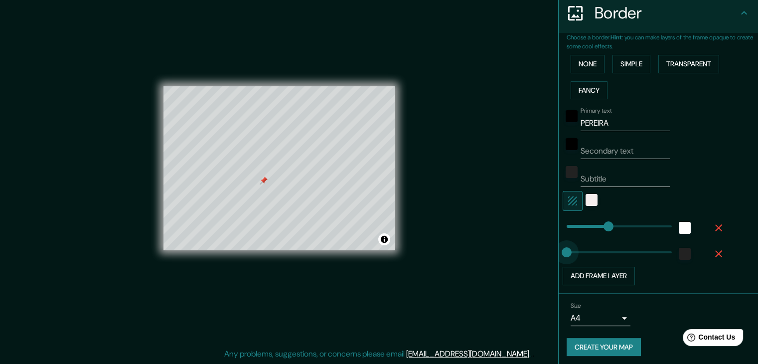
drag, startPoint x: 563, startPoint y: 251, endPoint x: 551, endPoint y: 252, distance: 13.0
click at [618, 346] on button "Create your map" at bounding box center [604, 347] width 74 height 18
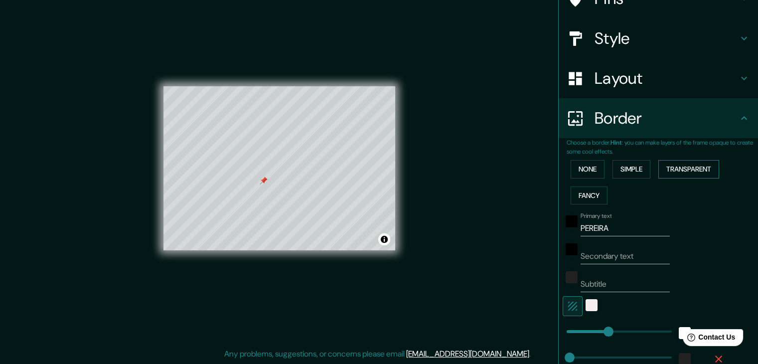
scroll to position [202, 0]
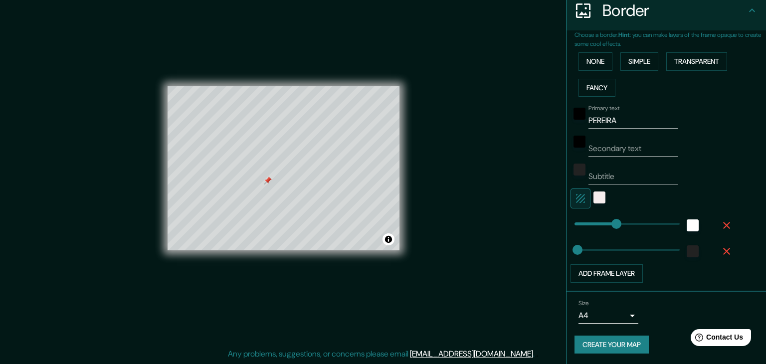
click at [608, 319] on body "Mappin Location [GEOGRAPHIC_DATA], [GEOGRAPHIC_DATA], [GEOGRAPHIC_DATA] Pins St…" at bounding box center [383, 171] width 766 height 364
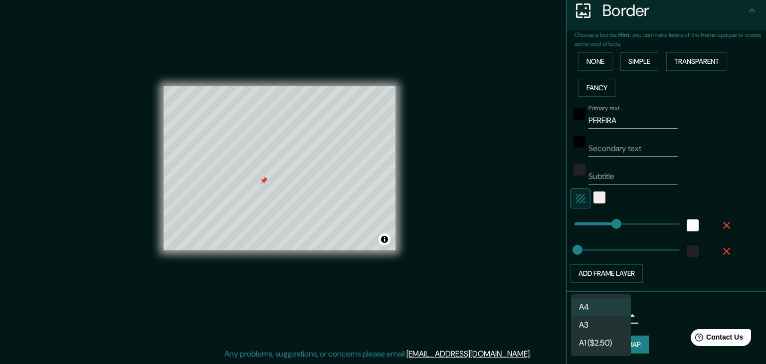
click at [716, 172] on div at bounding box center [383, 182] width 766 height 364
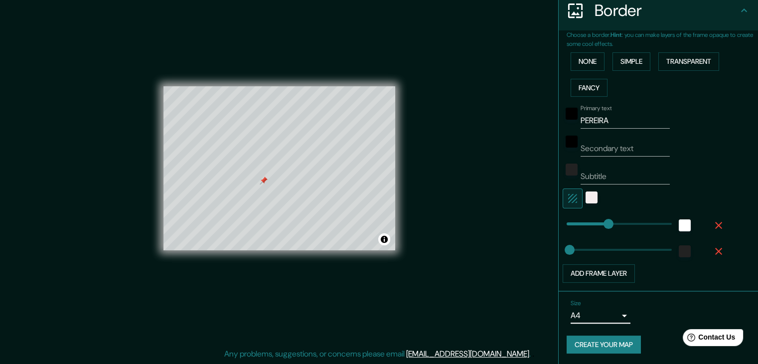
click at [599, 345] on button "Create your map" at bounding box center [604, 345] width 74 height 18
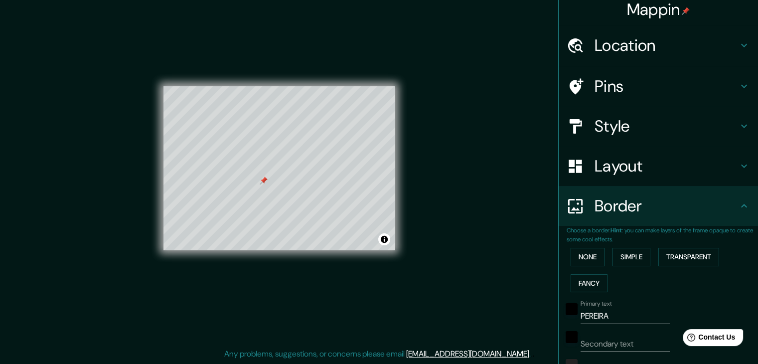
scroll to position [0, 0]
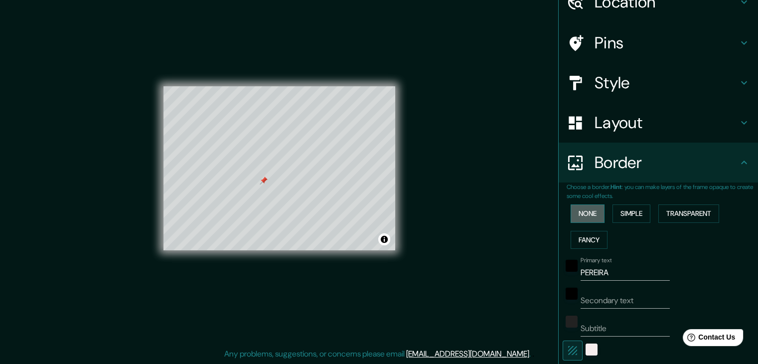
click at [572, 206] on button "None" at bounding box center [588, 213] width 34 height 18
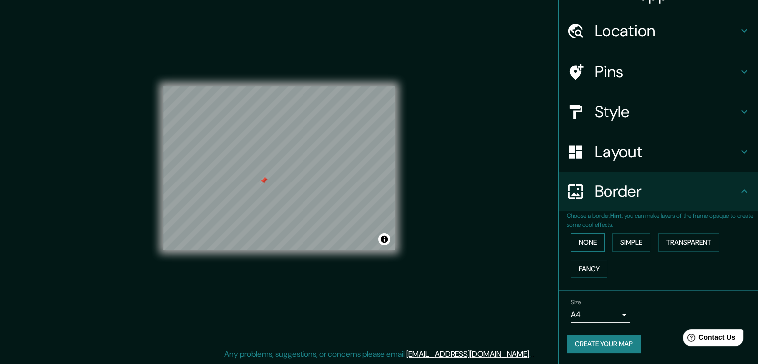
click at [582, 244] on button "None" at bounding box center [588, 242] width 34 height 18
click at [676, 158] on h4 "Layout" at bounding box center [667, 152] width 144 height 20
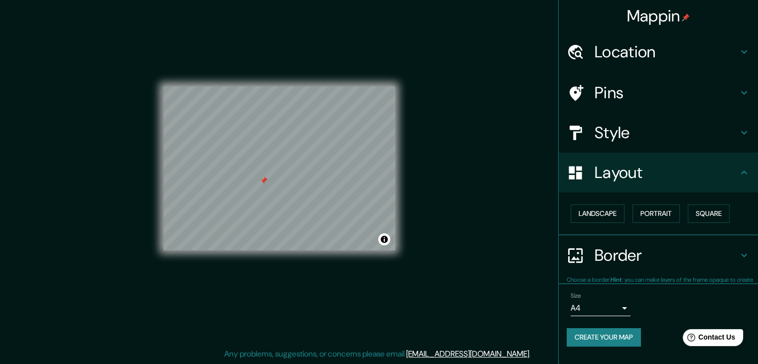
scroll to position [0, 0]
click at [611, 212] on button "Landscape" at bounding box center [598, 213] width 54 height 18
click at [642, 211] on button "Portrait" at bounding box center [656, 213] width 47 height 18
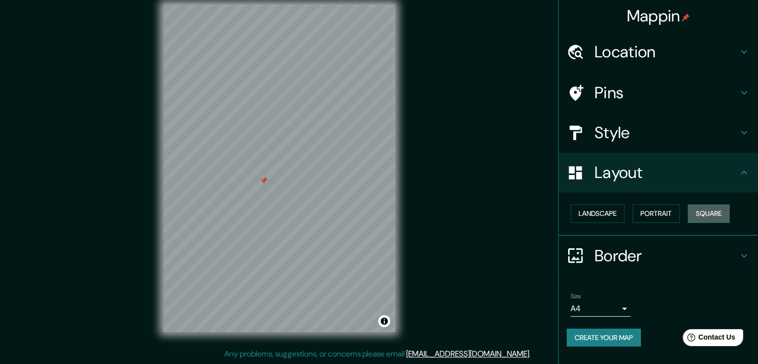
click at [718, 211] on button "Square" at bounding box center [709, 213] width 42 height 18
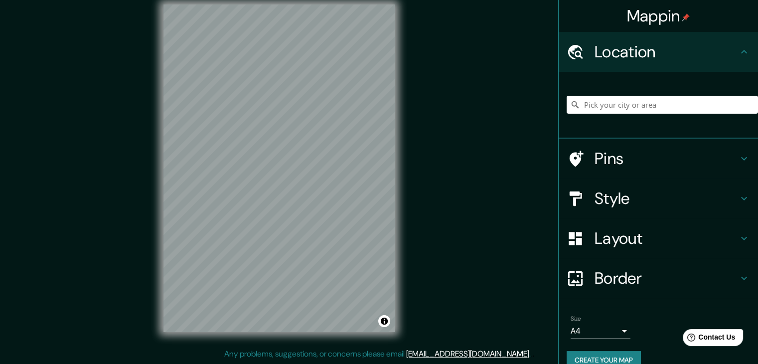
click at [525, 261] on div "Mappin Location Pins Style Layout Border Choose a border. Hint : you can make l…" at bounding box center [379, 176] width 758 height 375
